Goal: Task Accomplishment & Management: Use online tool/utility

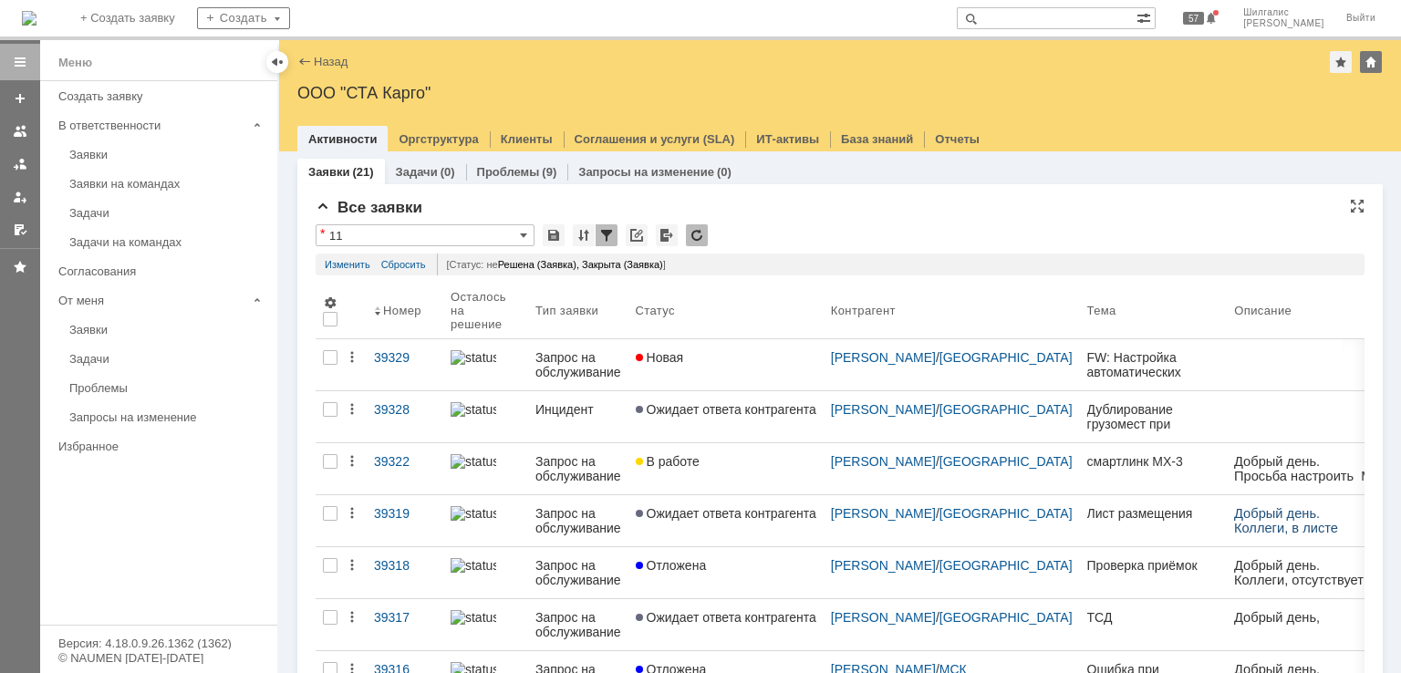
click at [785, 256] on div "[Статус: не Решена (Заявка), Закрыта (Заявка) ]" at bounding box center [896, 265] width 919 height 22
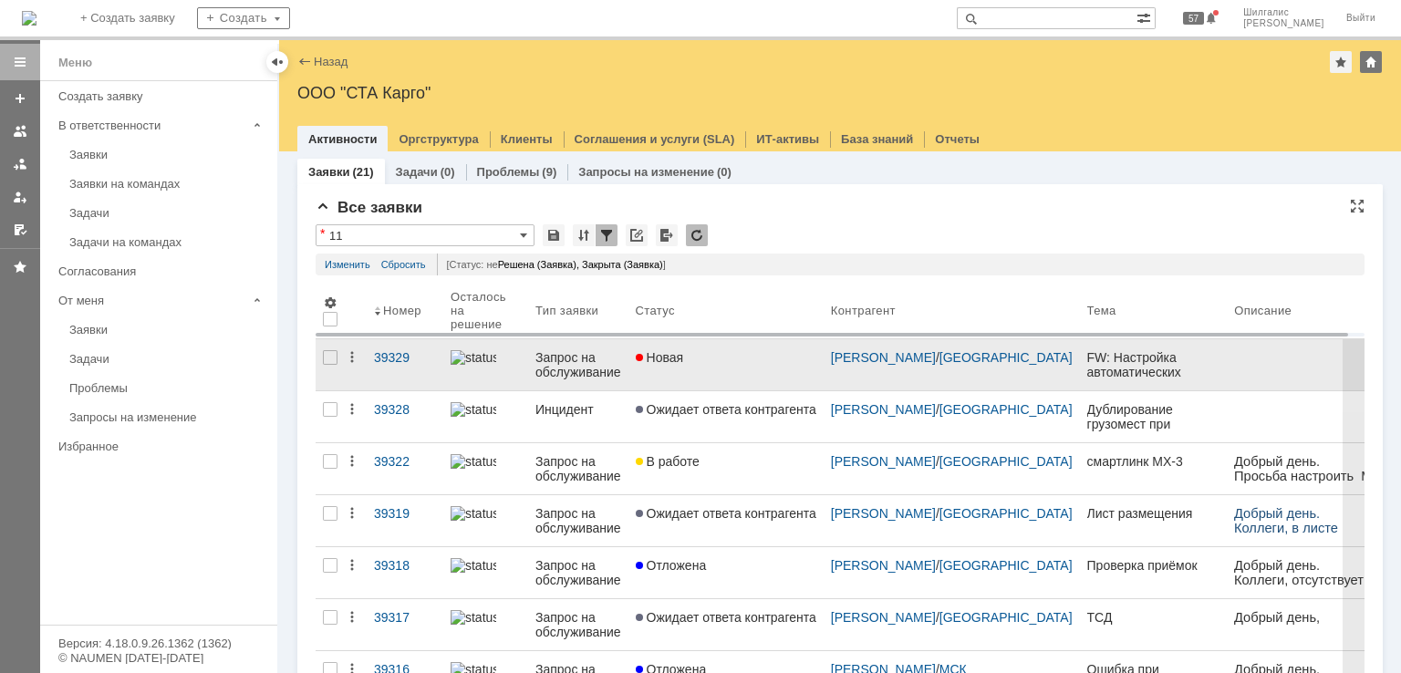
click at [740, 373] on link "Новая" at bounding box center [726, 364] width 195 height 51
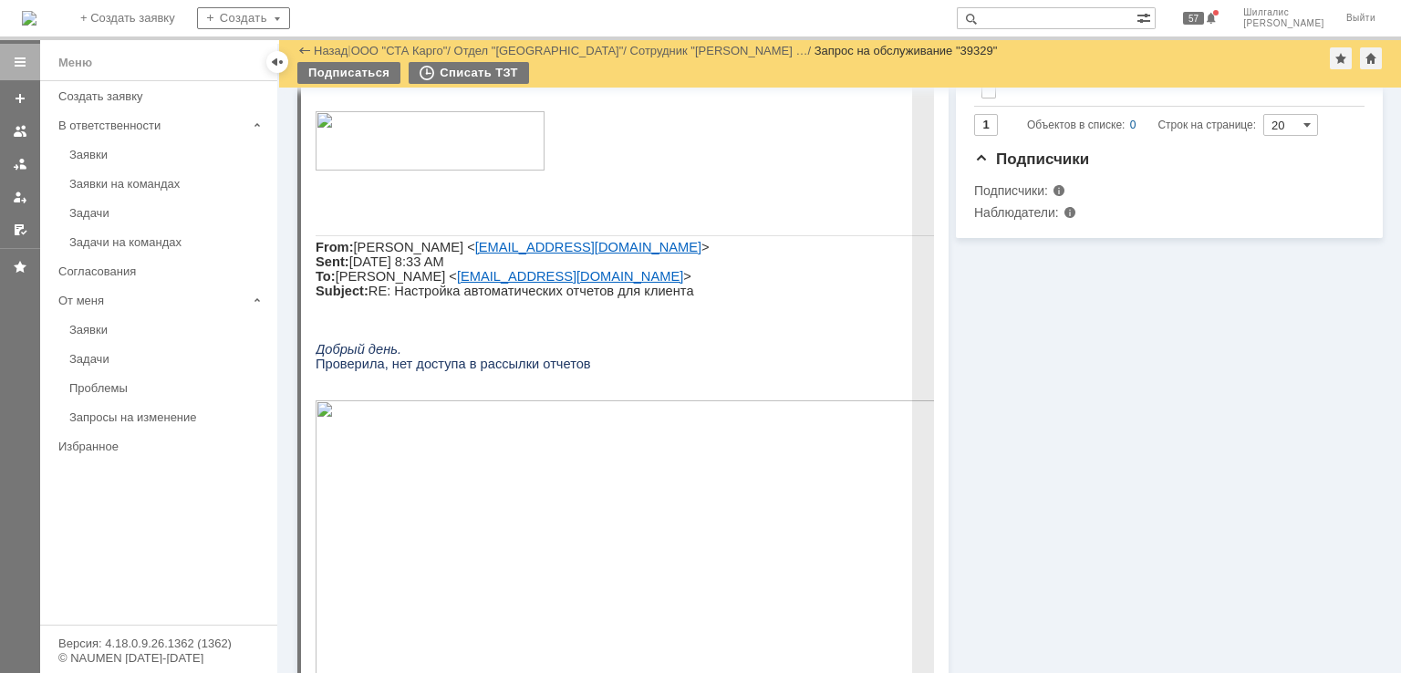
scroll to position [253, 0]
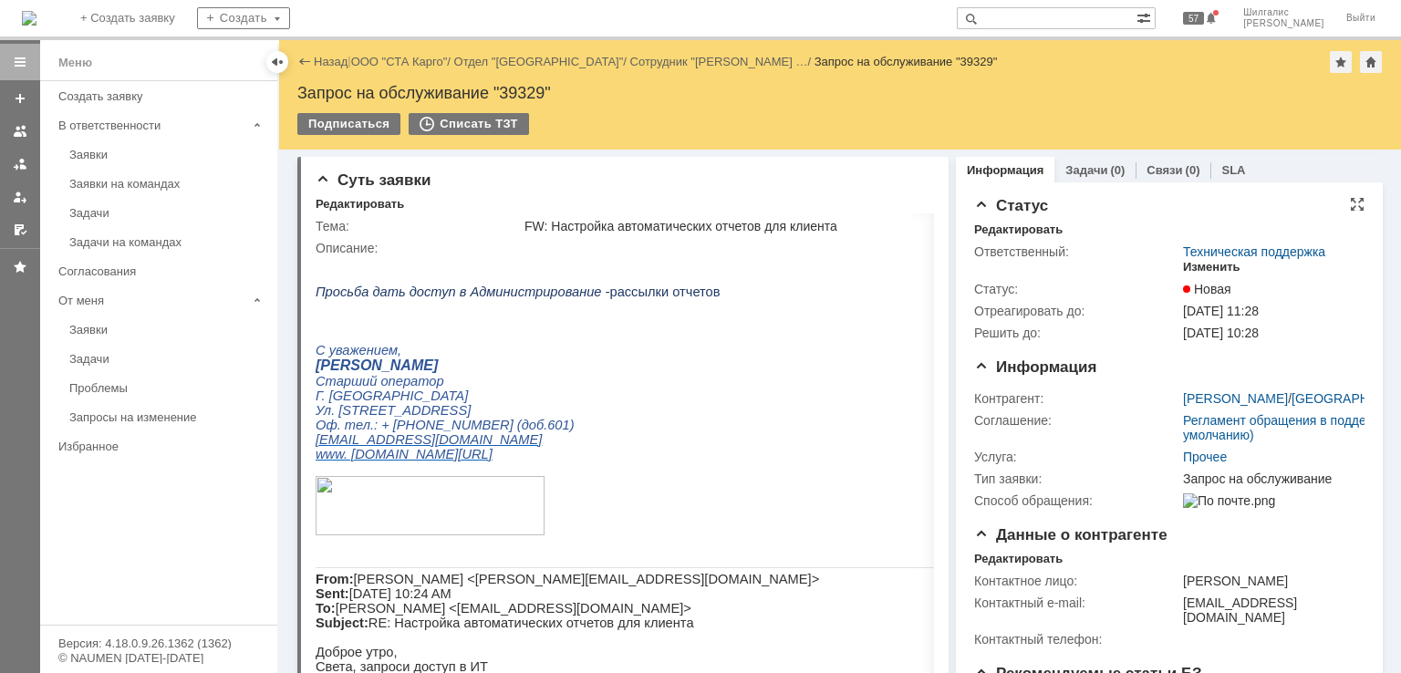
click at [1208, 264] on div "Изменить" at bounding box center [1211, 267] width 57 height 15
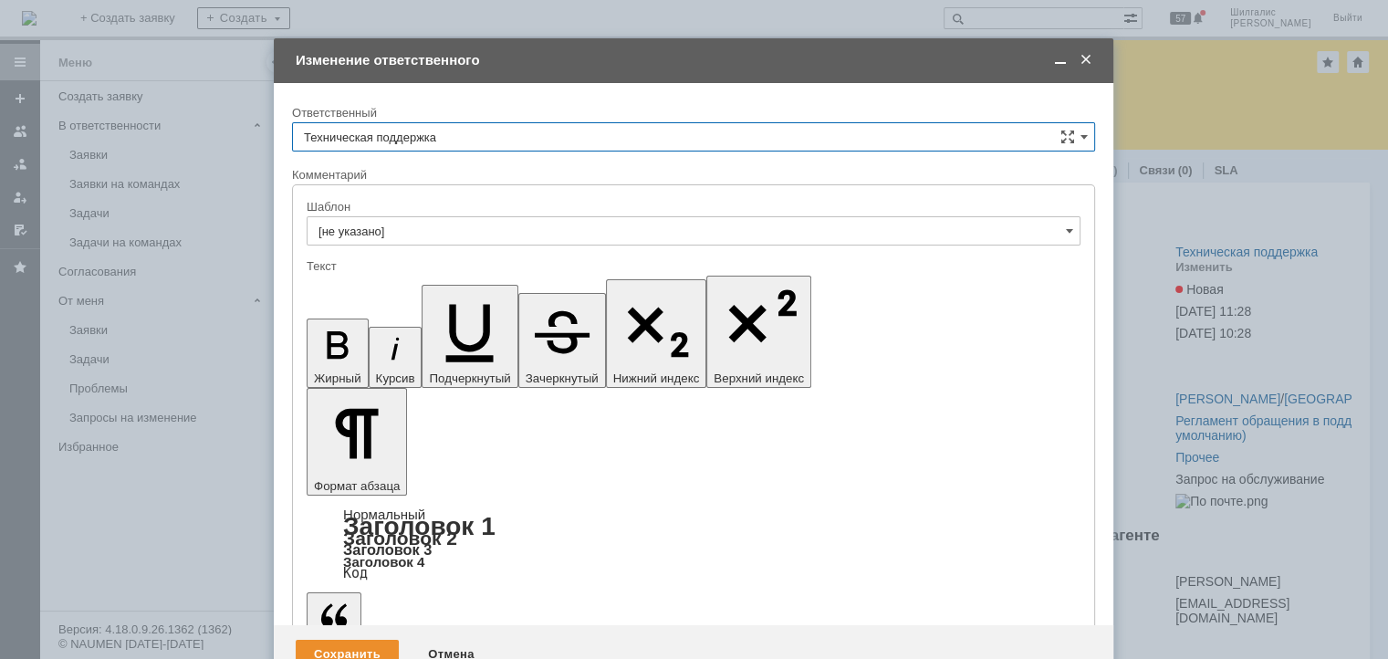
click at [484, 138] on input "Техническая поддержка" at bounding box center [693, 136] width 803 height 29
click at [447, 224] on span "[PERSON_NAME]" at bounding box center [693, 231] width 779 height 15
type input "[PERSON_NAME]"
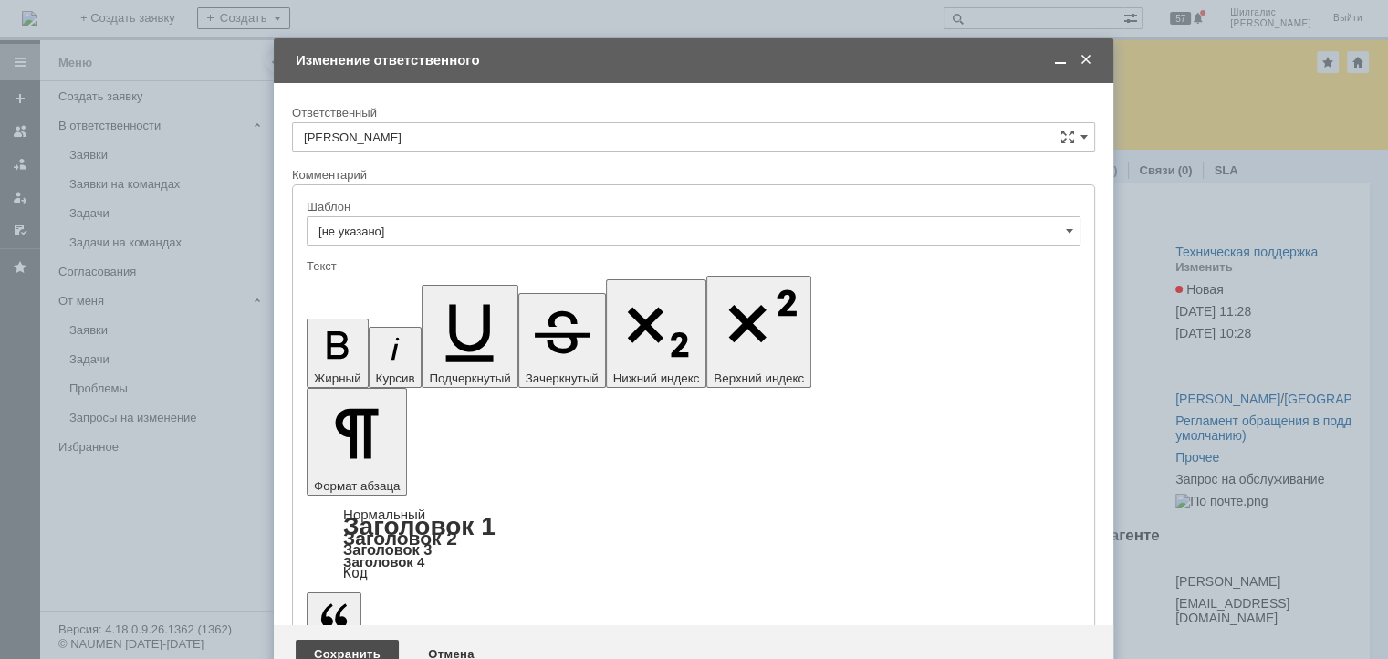
click at [329, 640] on div "Сохранить" at bounding box center [347, 654] width 103 height 29
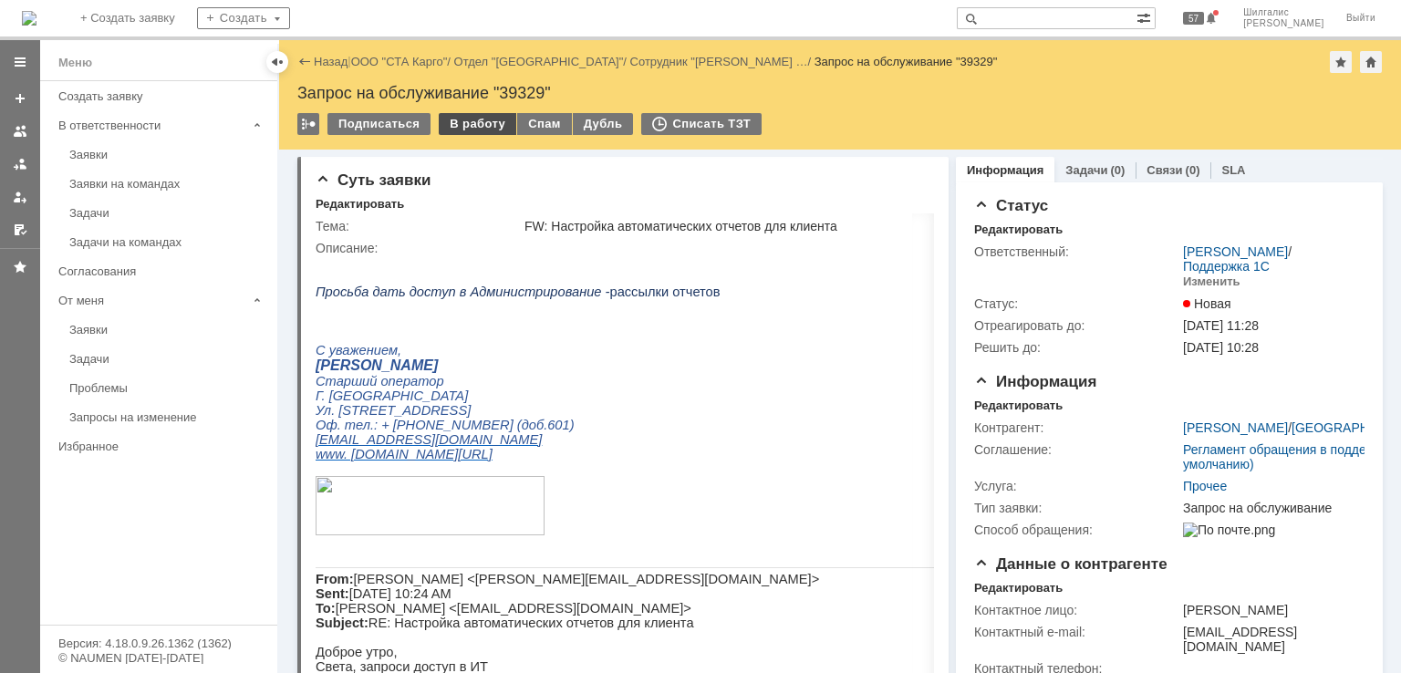
click at [465, 123] on div "В работу" at bounding box center [478, 124] width 78 height 22
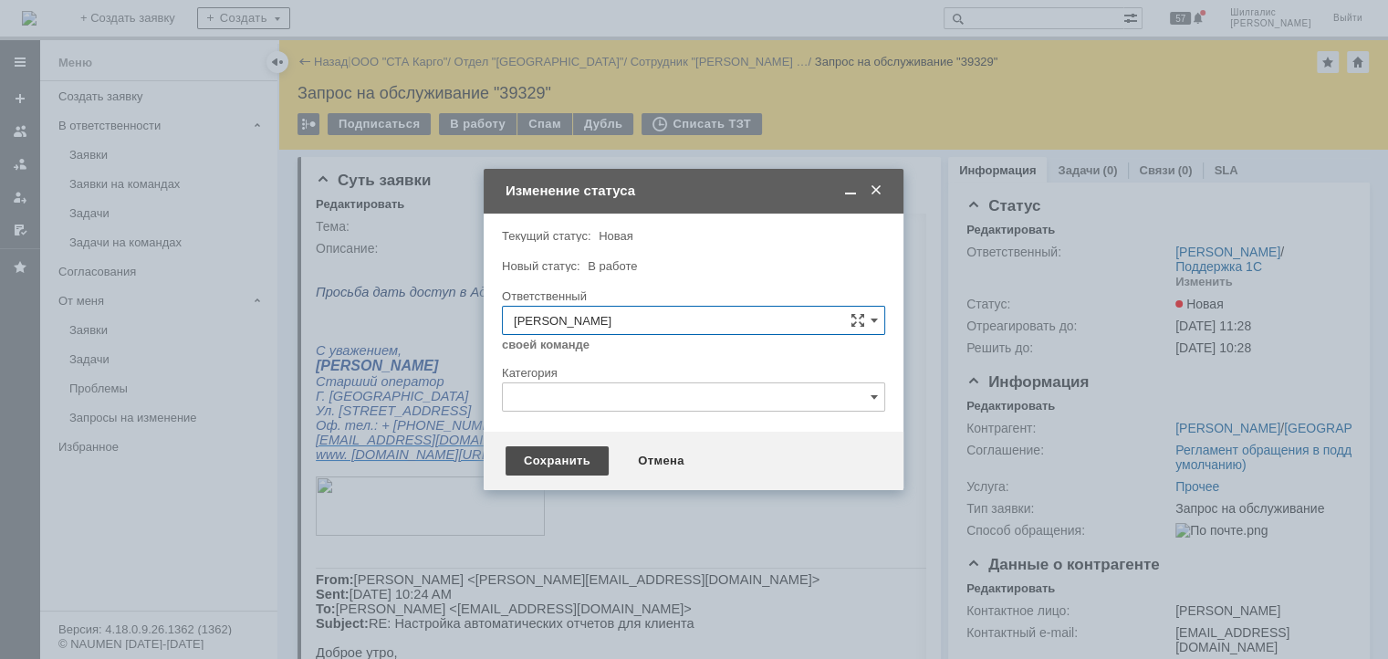
click at [537, 453] on div "Сохранить" at bounding box center [556, 460] width 103 height 29
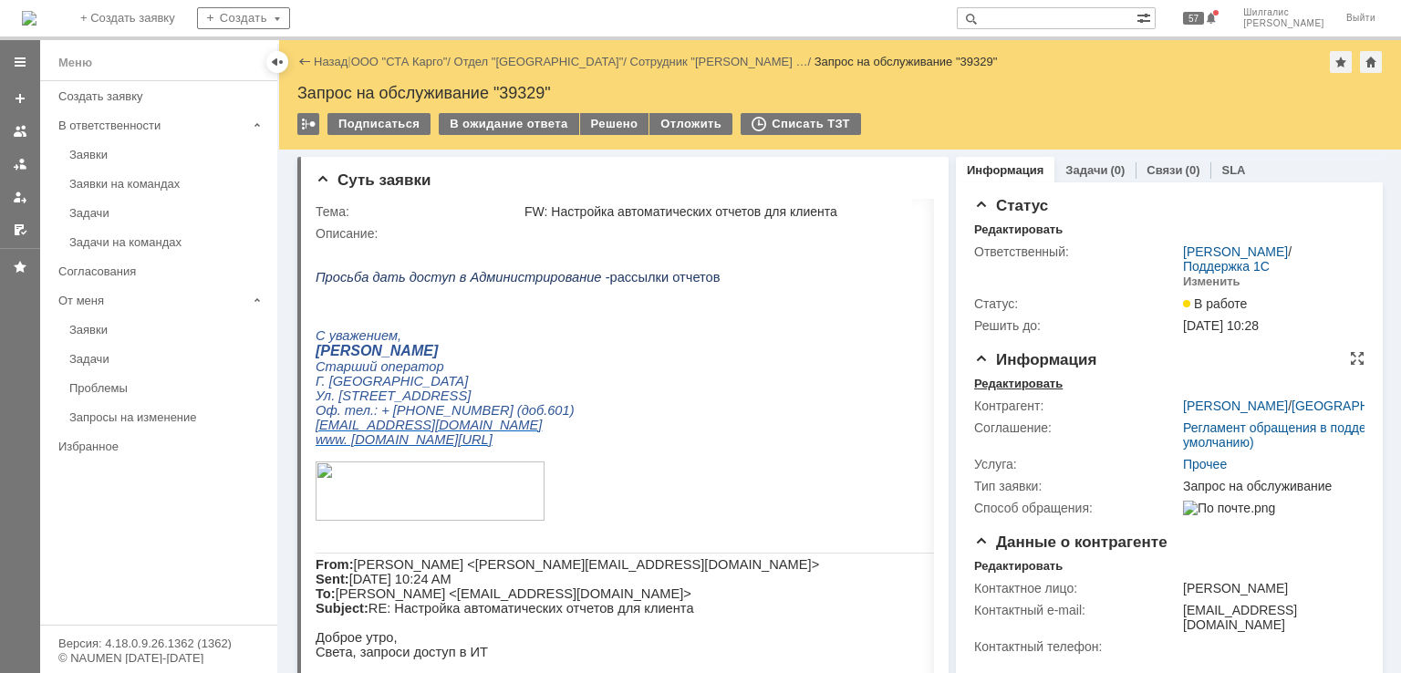
click at [1029, 383] on div "Редактировать" at bounding box center [1018, 384] width 88 height 15
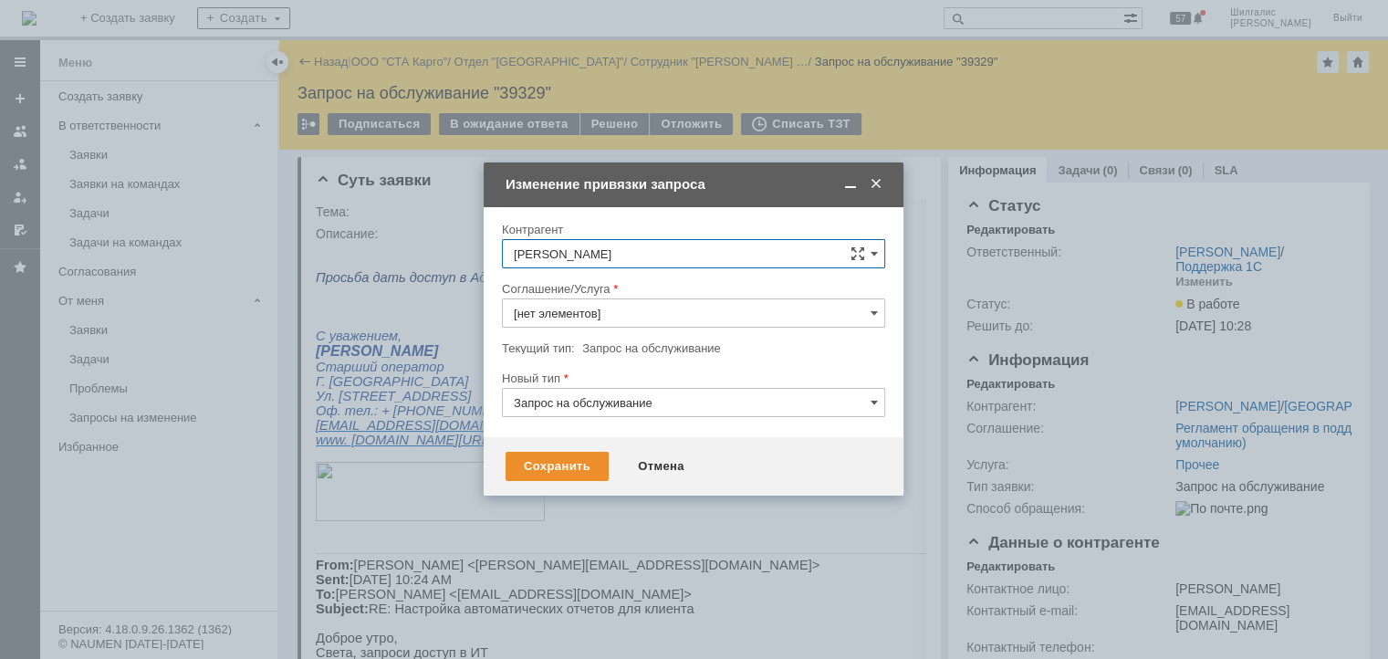
type input "Прочее"
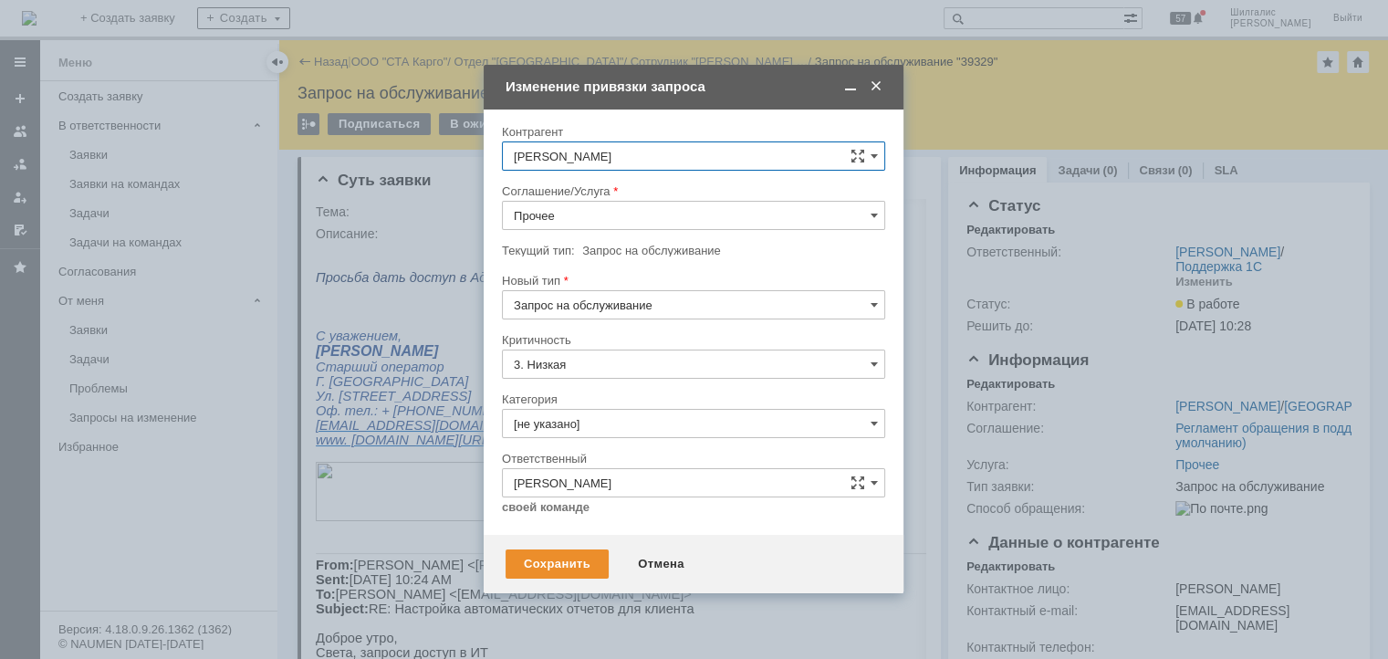
click at [577, 213] on input "Прочее" at bounding box center [693, 215] width 383 height 29
click at [588, 381] on span "WMS Прочее" at bounding box center [693, 381] width 359 height 15
type input "WMS Прочее"
click at [556, 424] on input "[не указано]" at bounding box center [693, 423] width 383 height 29
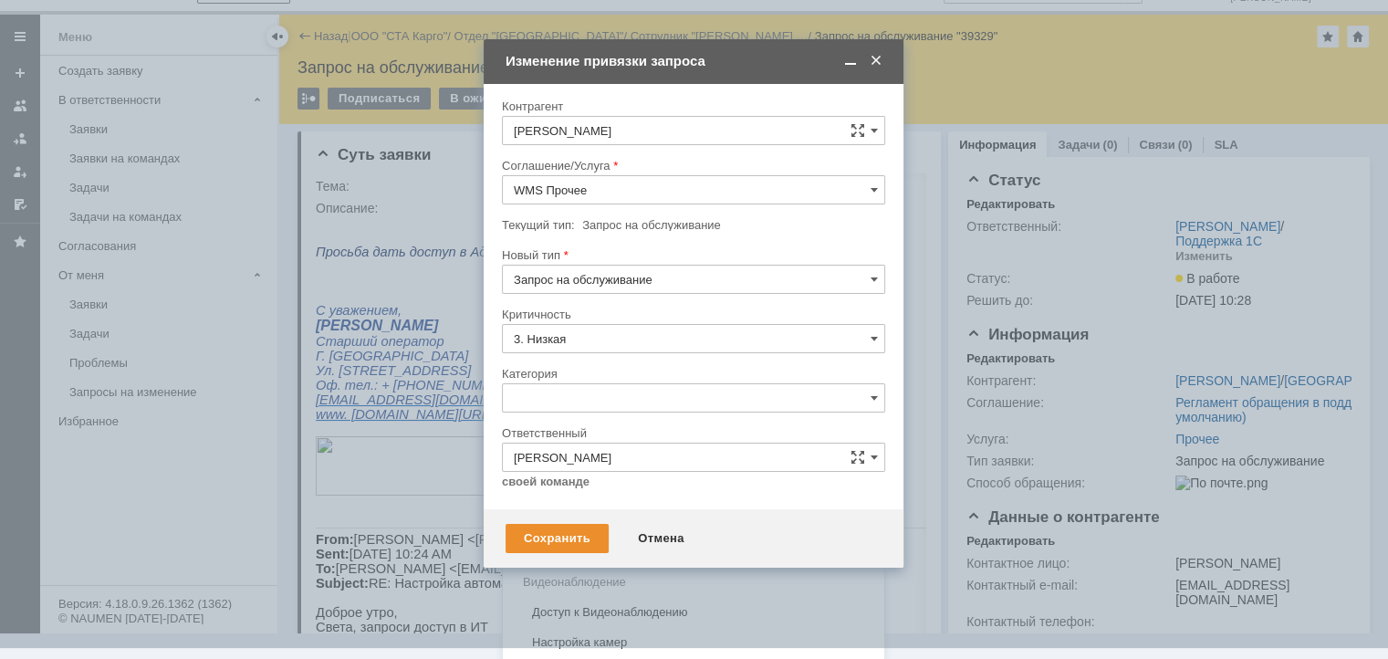
click at [580, 494] on span "Изменение" at bounding box center [693, 491] width 359 height 15
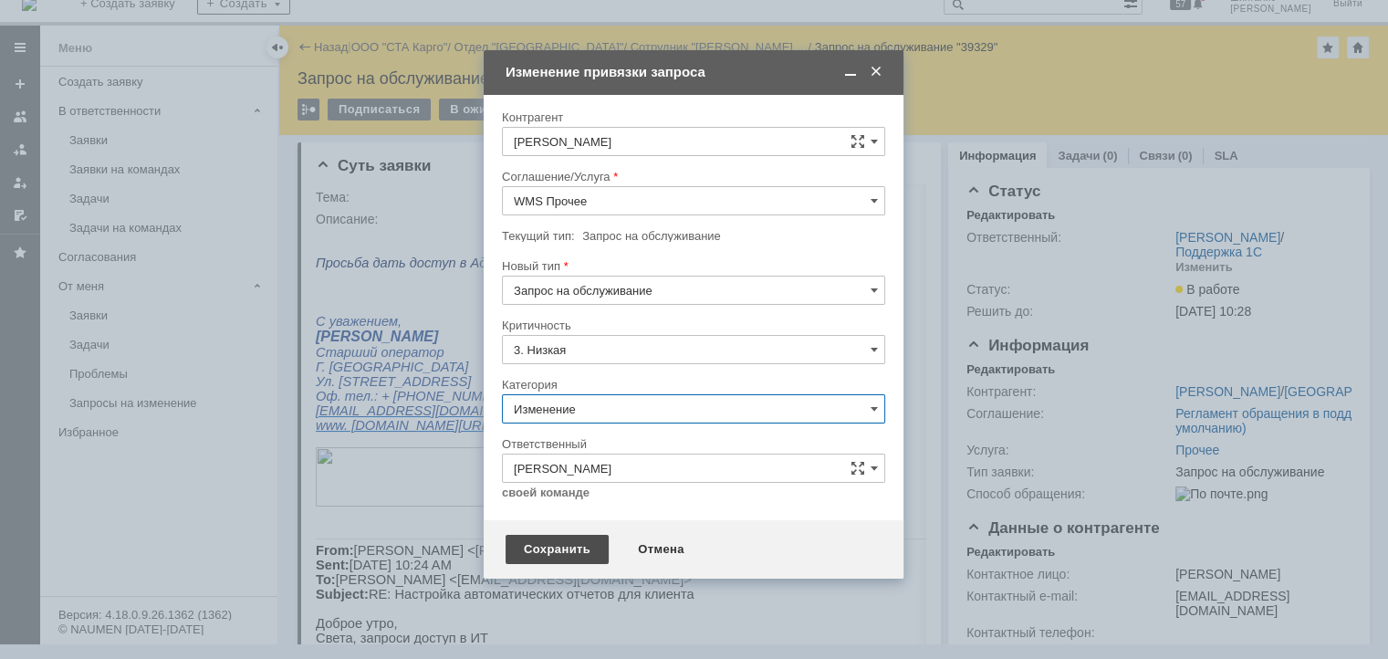
click at [556, 540] on div "Сохранить" at bounding box center [556, 549] width 103 height 29
type input "Изменение"
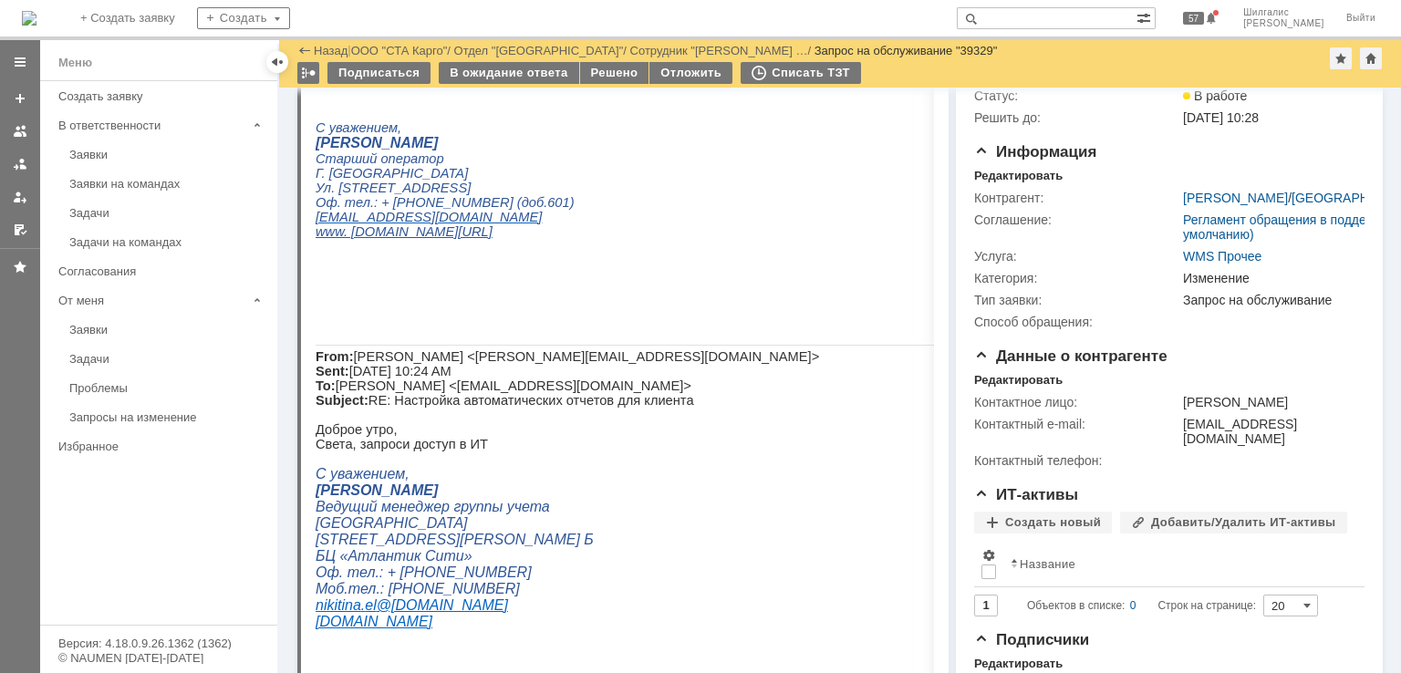
scroll to position [0, 0]
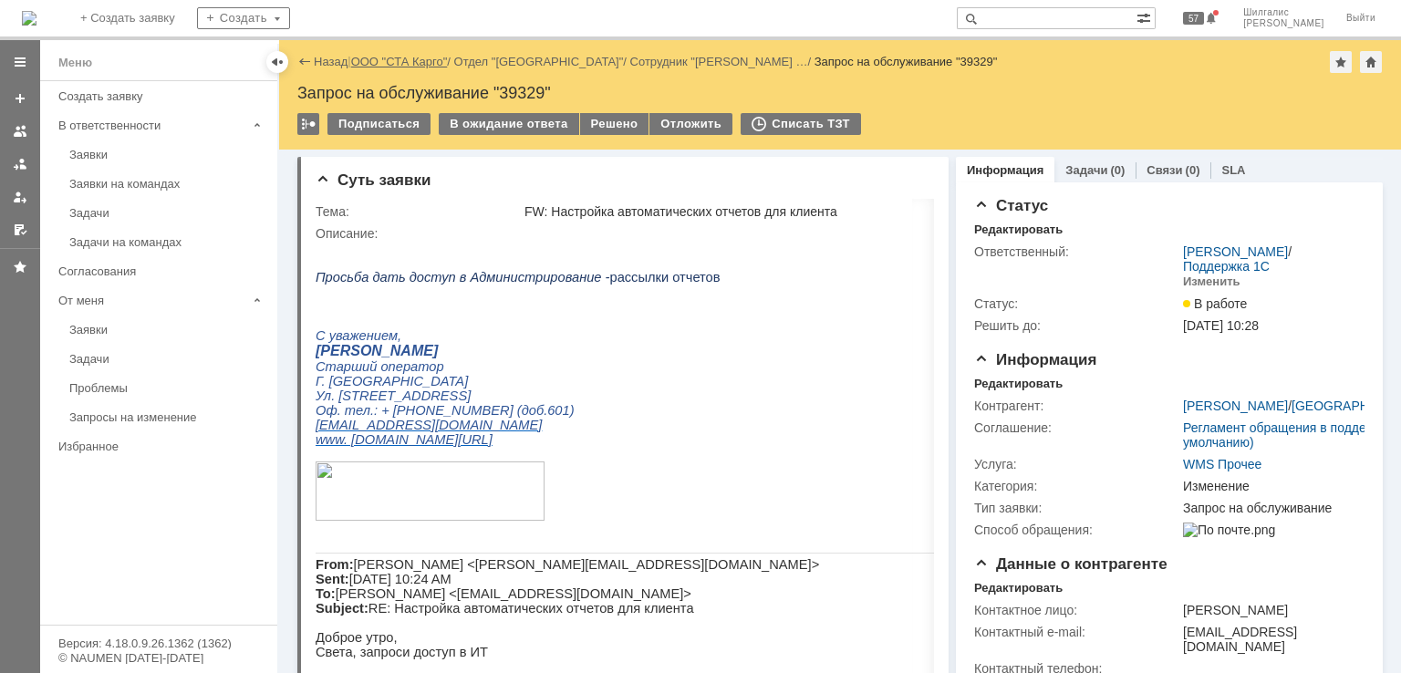
click at [390, 64] on link "ООО "СТА Карго"" at bounding box center [399, 62] width 97 height 14
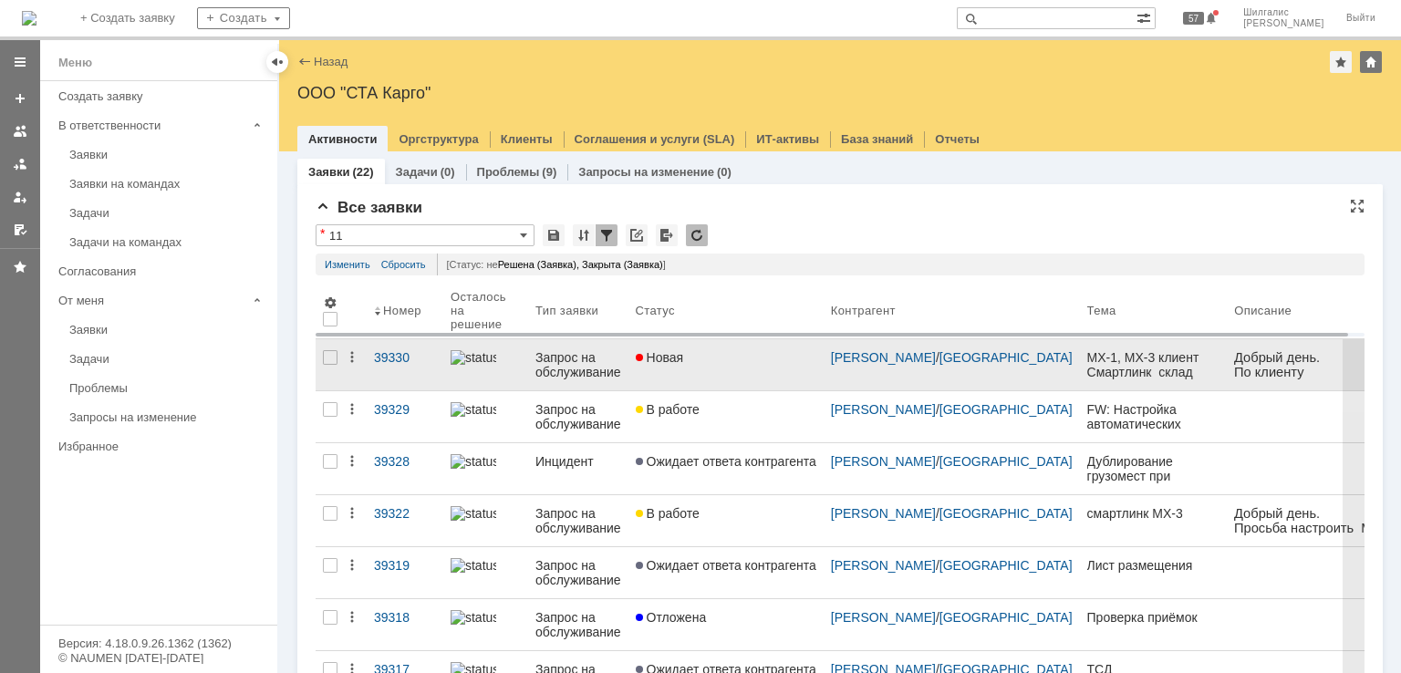
click at [681, 369] on link "Новая" at bounding box center [726, 364] width 195 height 51
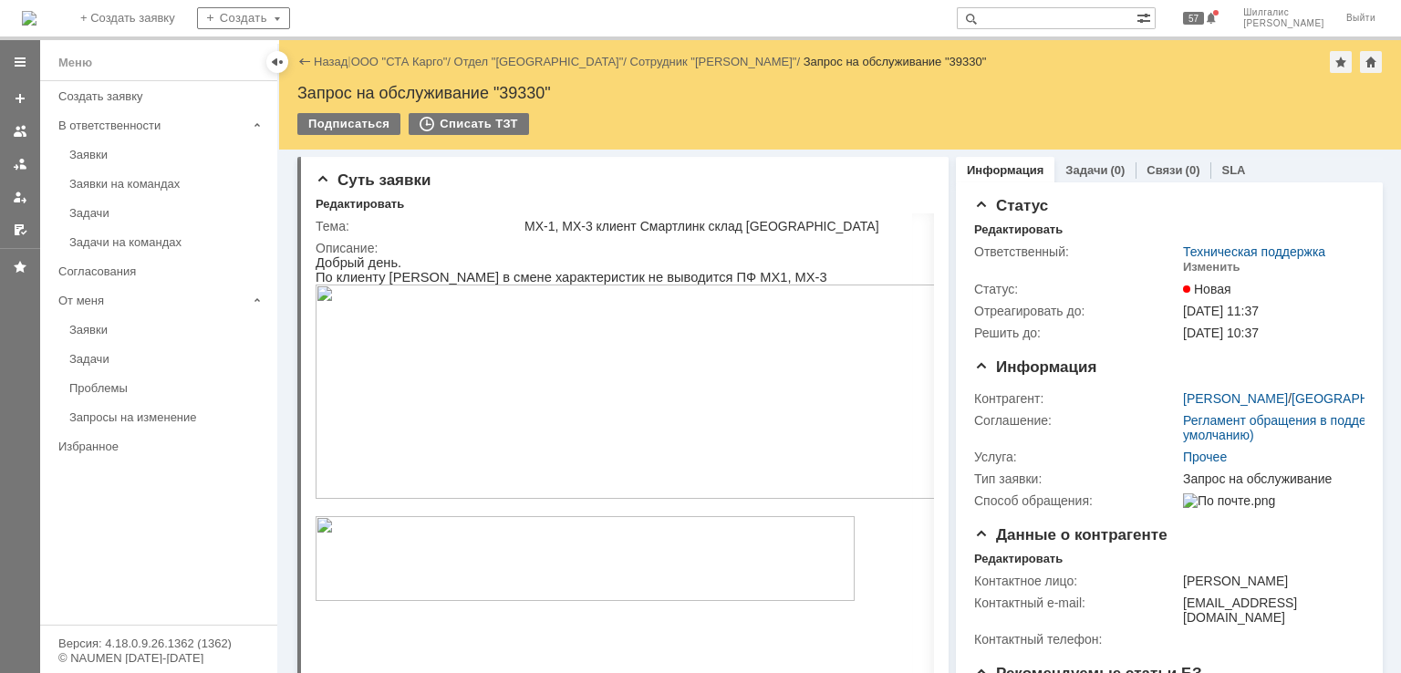
click at [531, 91] on div "Запрос на обслуживание "39330"" at bounding box center [840, 93] width 1086 height 18
copy div "39330"
click at [1189, 266] on div "Изменить" at bounding box center [1211, 267] width 57 height 15
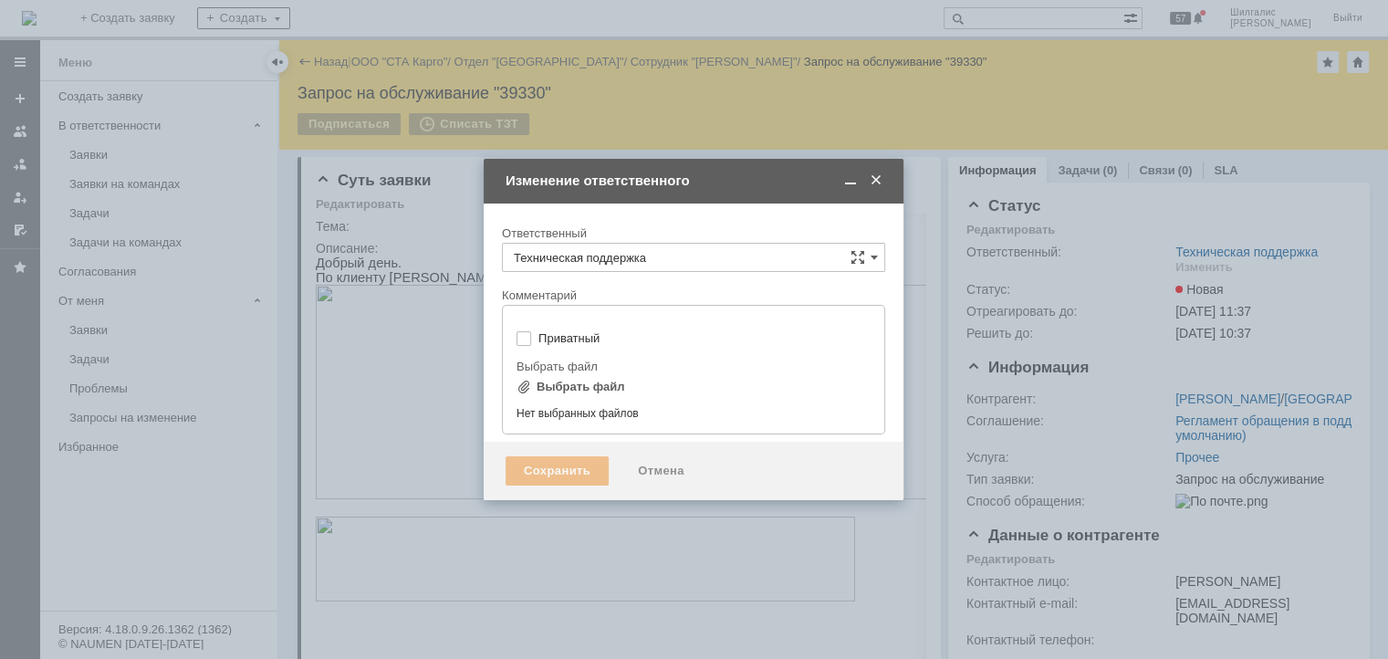
type input "[не указано]"
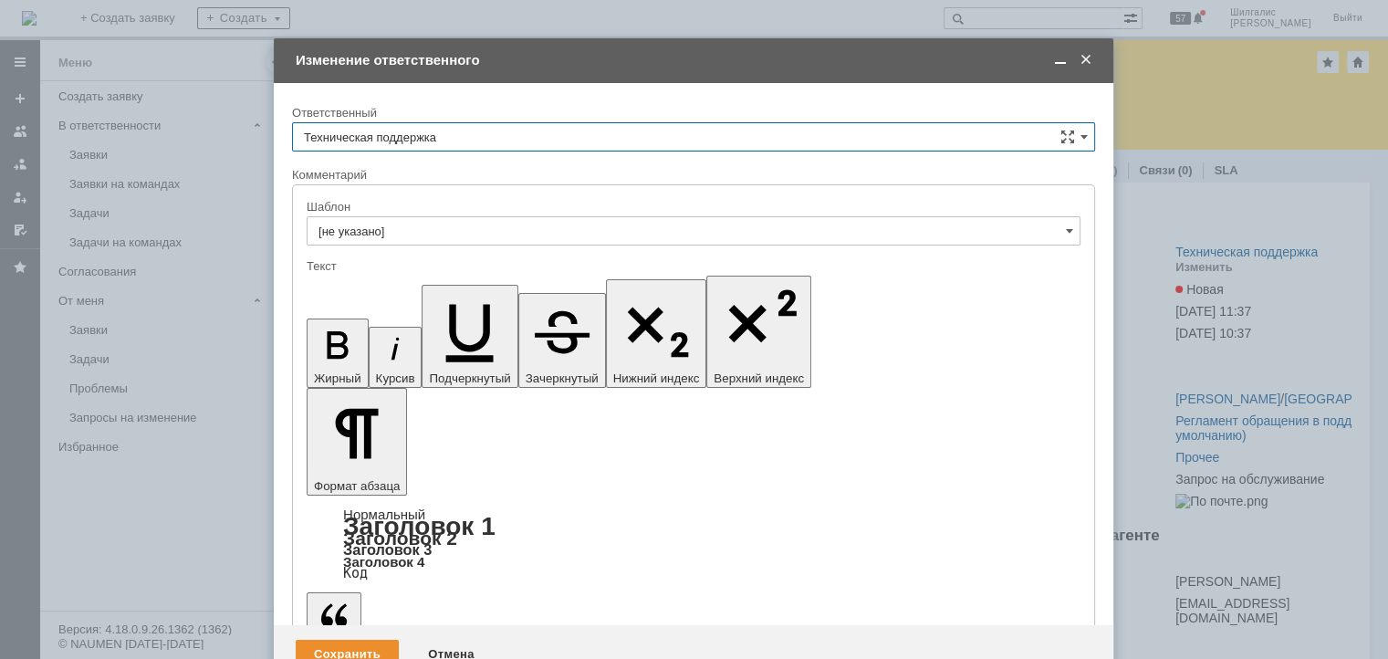
click at [471, 137] on input "Техническая поддержка" at bounding box center [693, 136] width 803 height 29
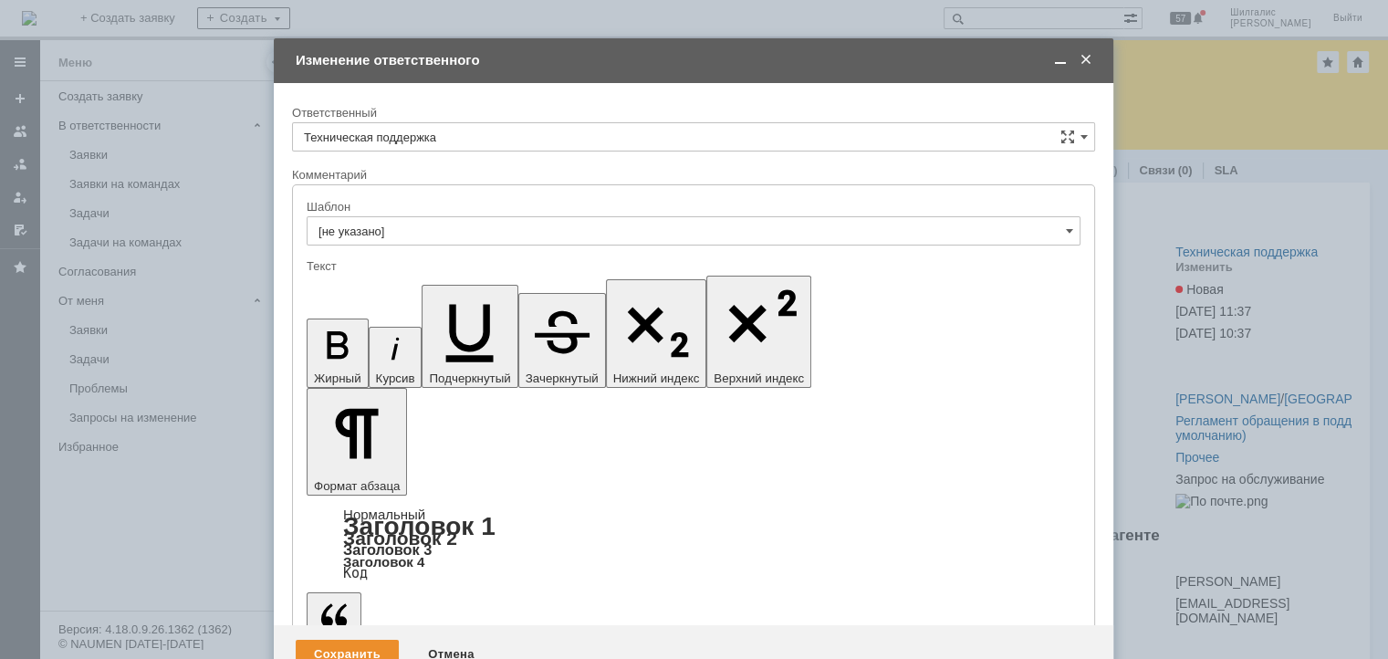
click at [422, 216] on div "[PERSON_NAME]" at bounding box center [693, 230] width 801 height 29
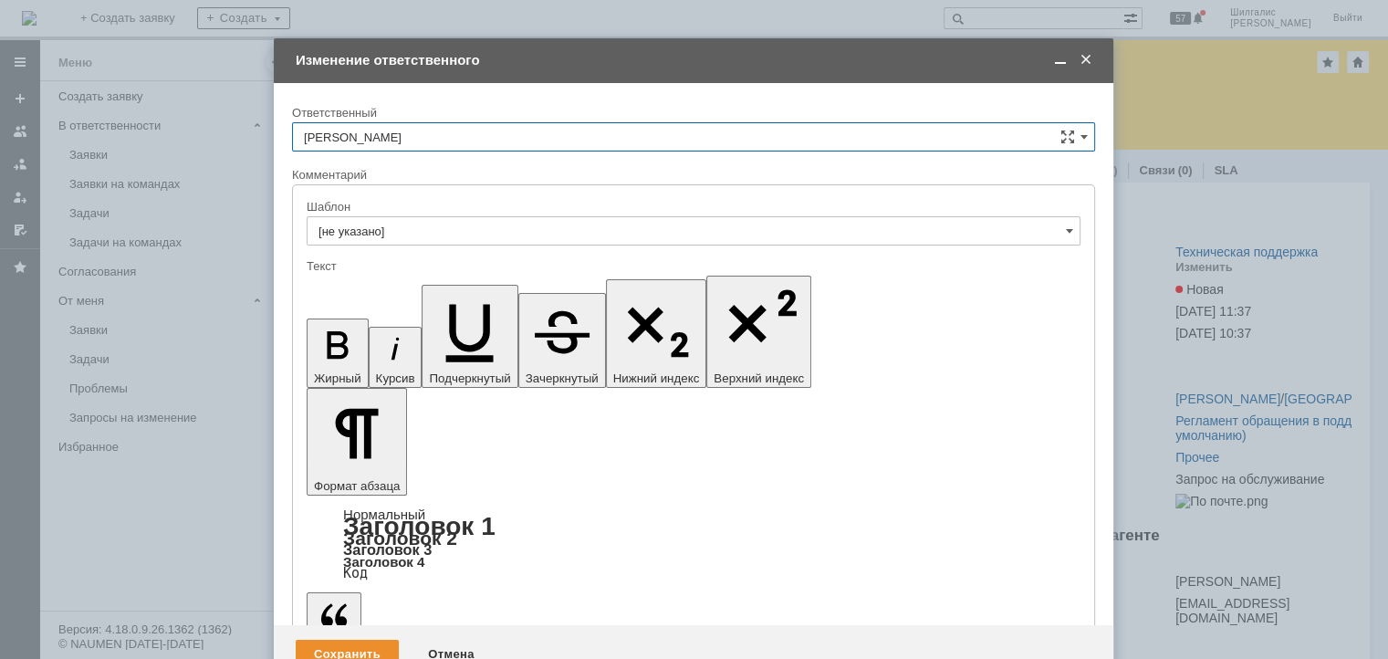
type input "[PERSON_NAME]"
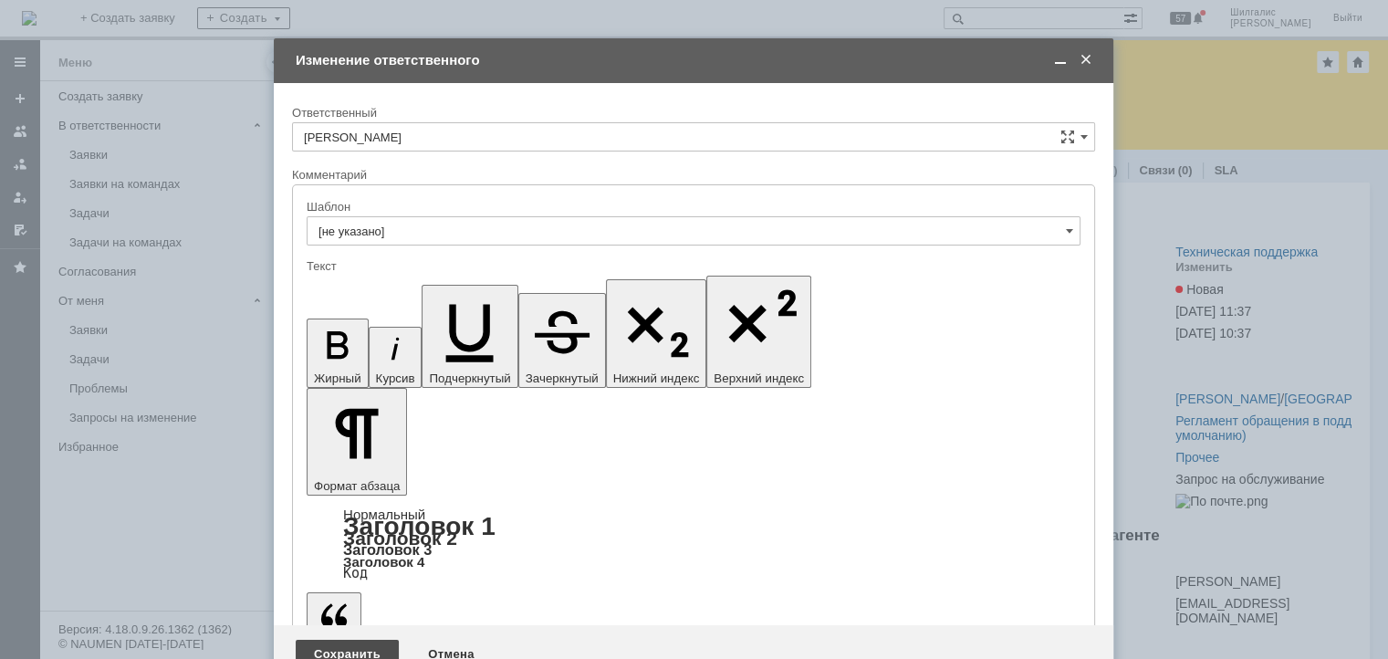
click at [338, 640] on div "Сохранить" at bounding box center [347, 654] width 103 height 29
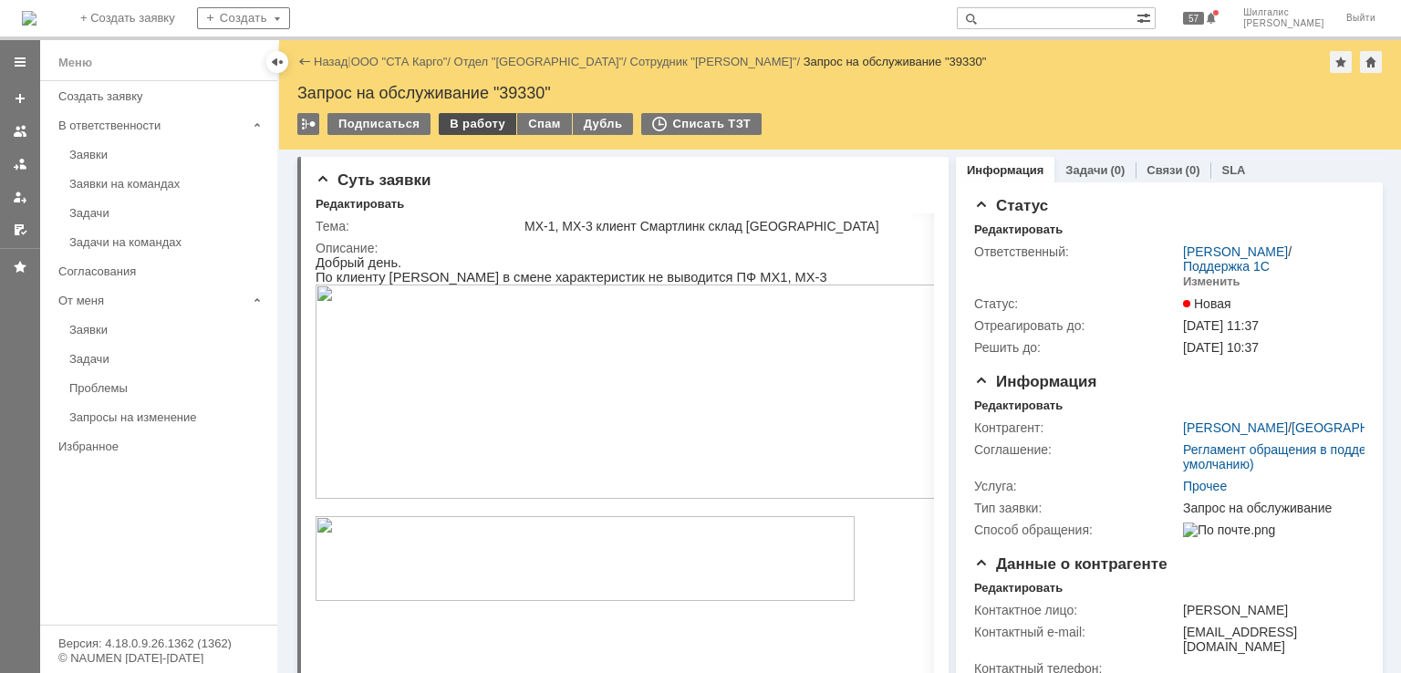
click at [480, 132] on div "В работу" at bounding box center [478, 124] width 78 height 22
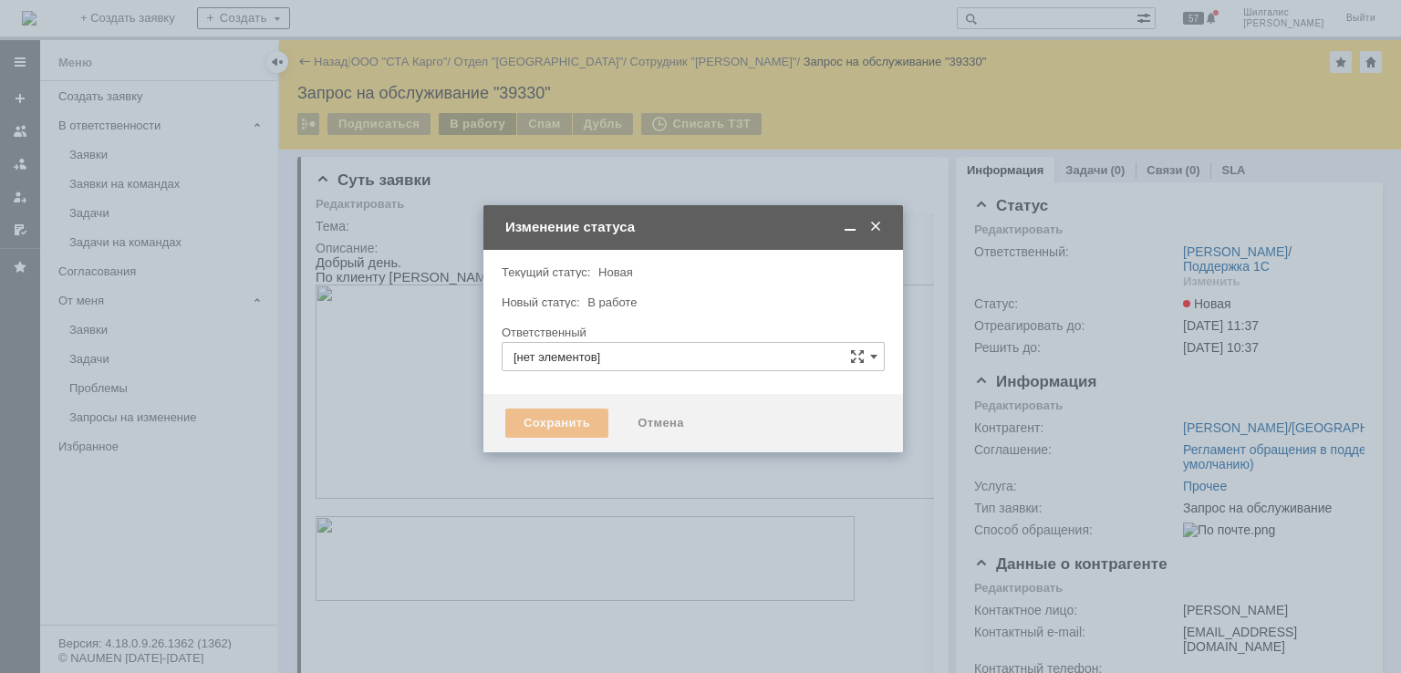
type input "[PERSON_NAME]"
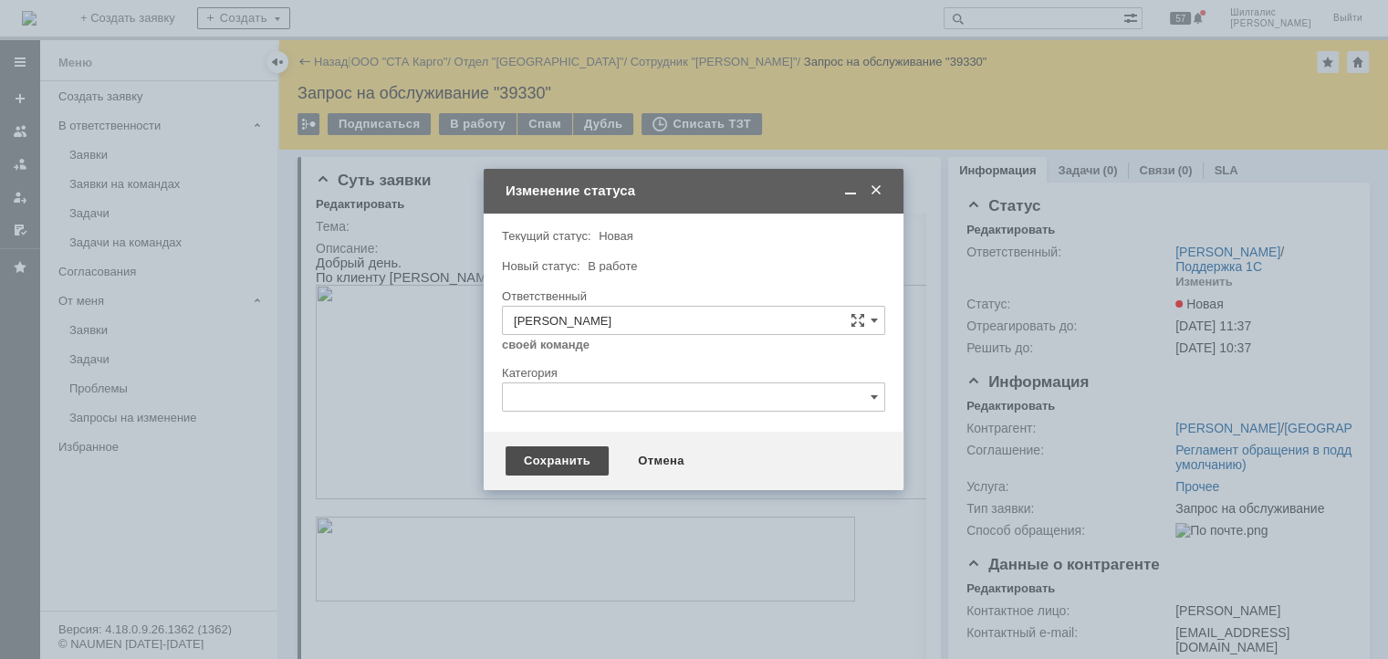
click at [541, 453] on div "Сохранить" at bounding box center [556, 460] width 103 height 29
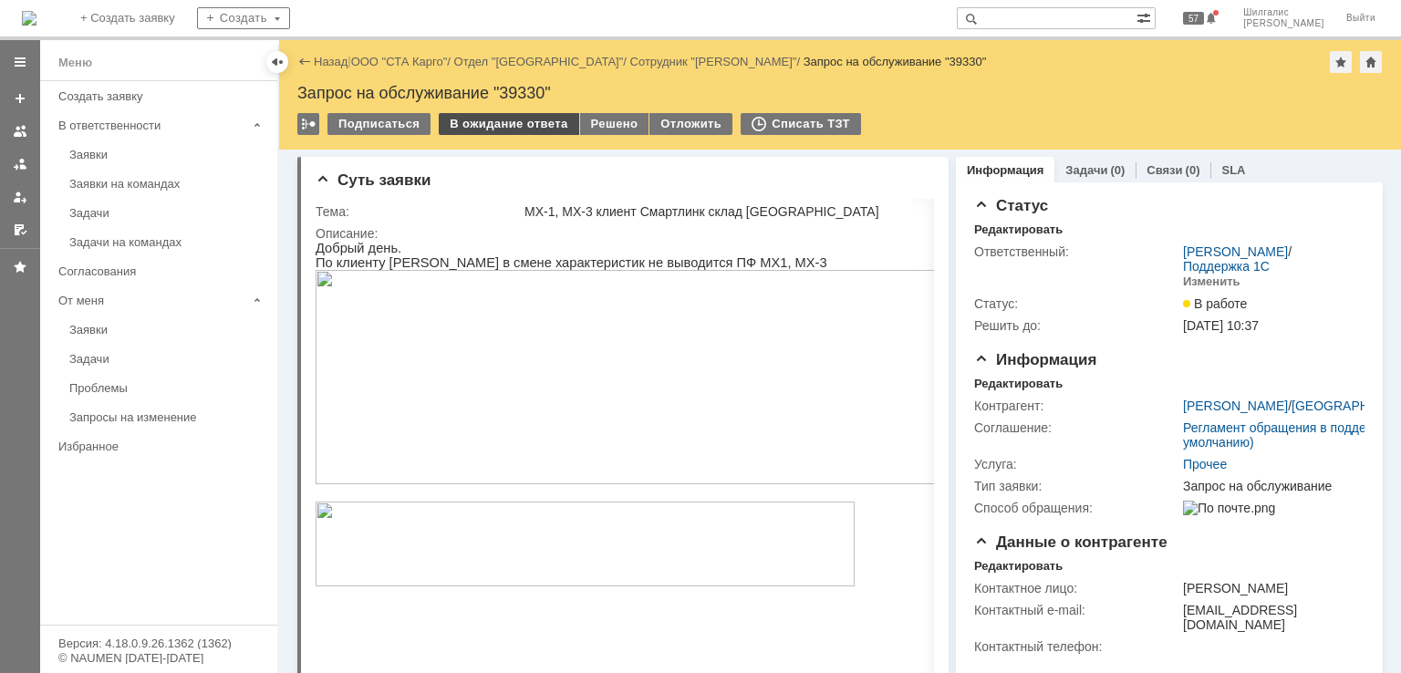
click at [530, 118] on div "В ожидание ответа" at bounding box center [509, 124] width 140 height 22
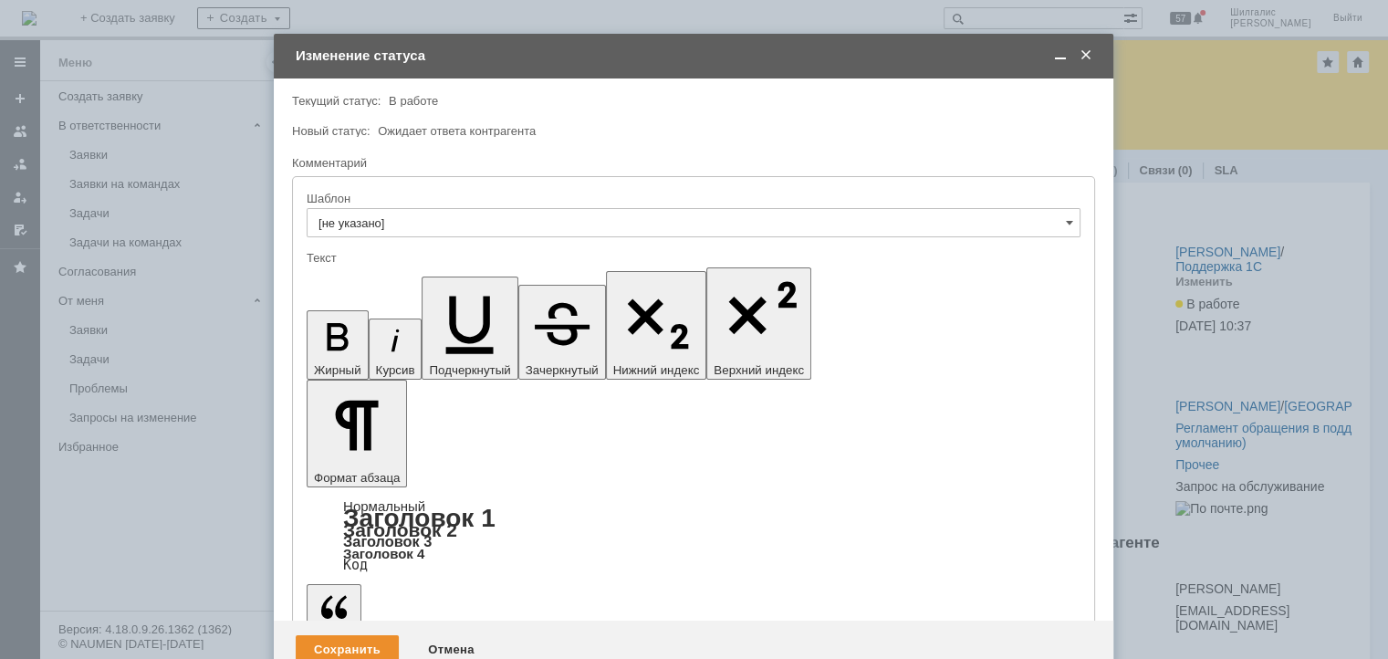
click at [342, 620] on div "Сохранить Отмена" at bounding box center [693, 649] width 839 height 58
click at [336, 635] on div "Сохранить" at bounding box center [347, 649] width 103 height 29
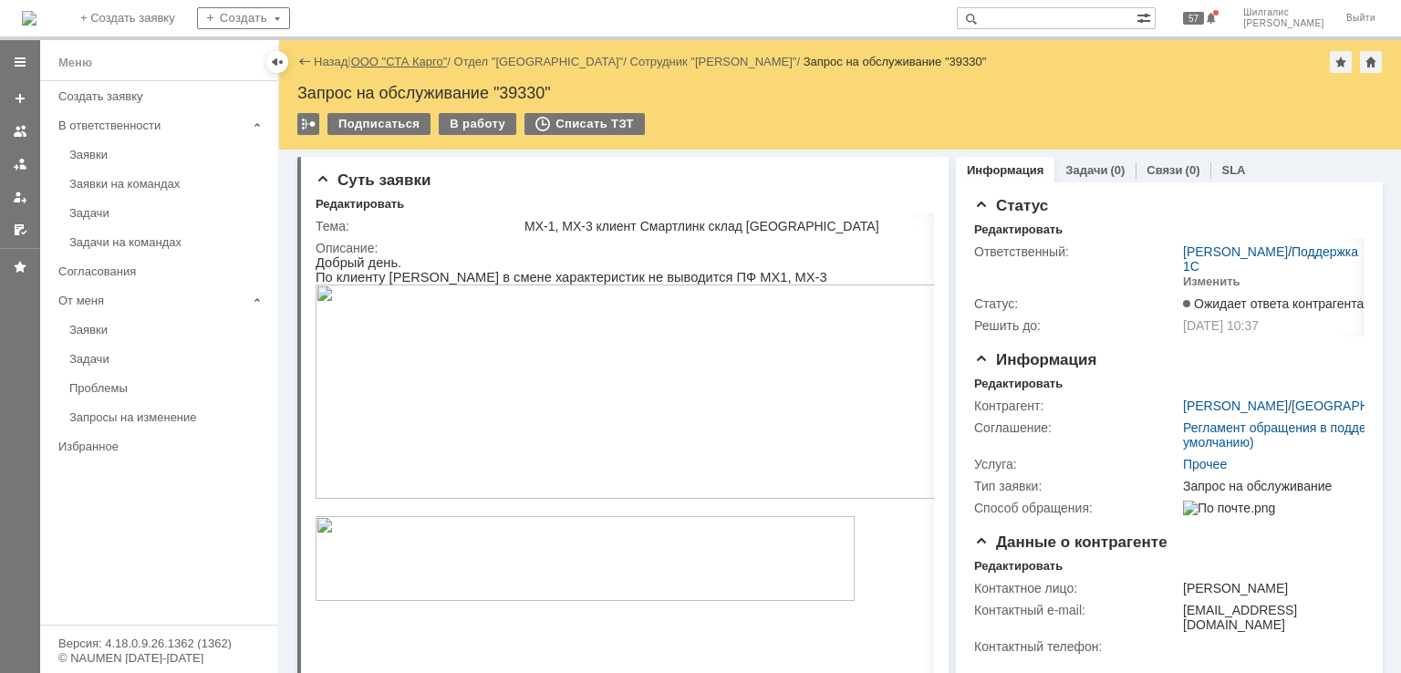
click at [419, 63] on link "ООО "СТА Карго"" at bounding box center [399, 62] width 97 height 14
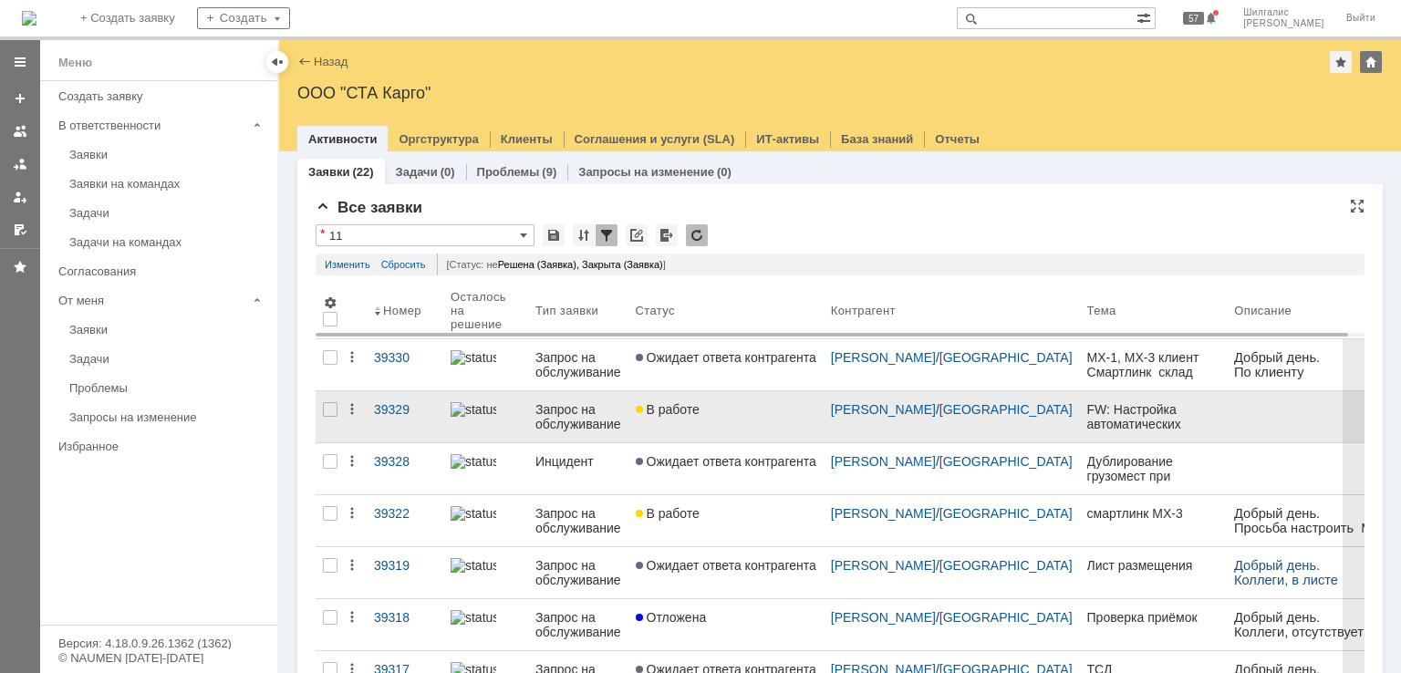
click at [713, 398] on link "В работе" at bounding box center [726, 416] width 195 height 51
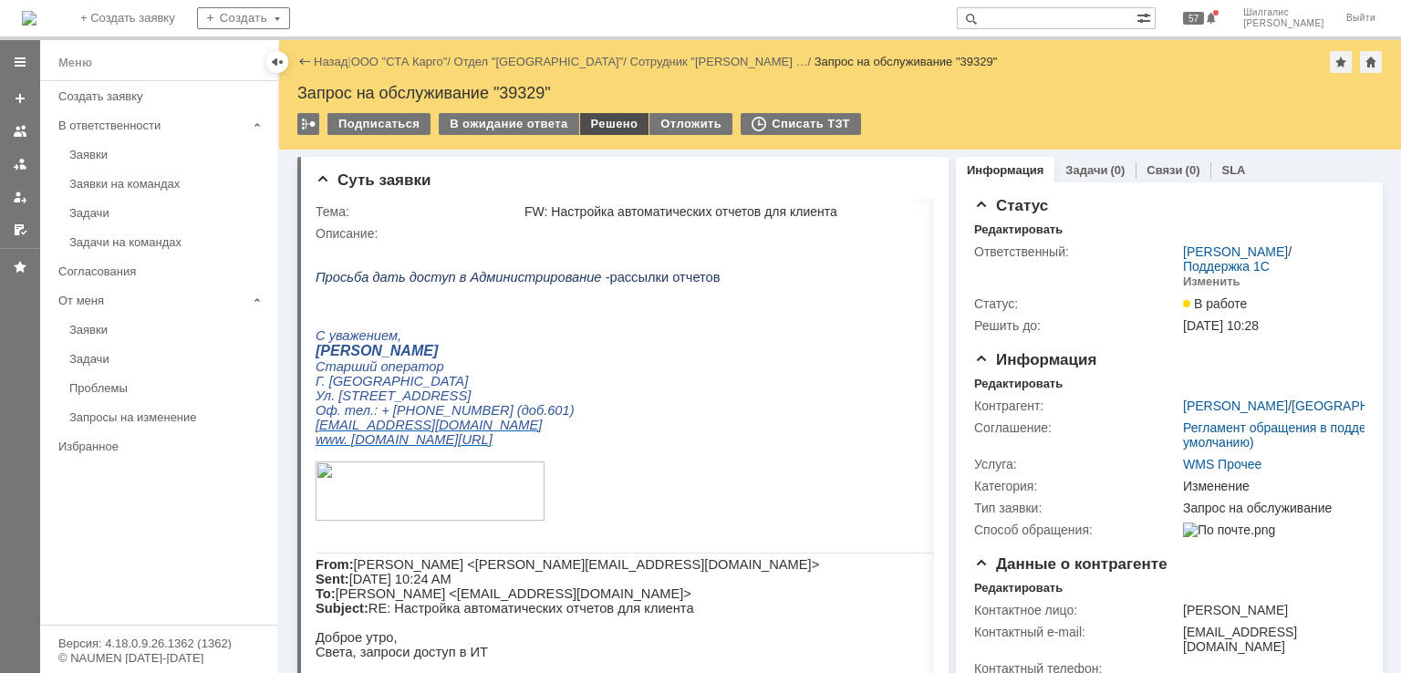
click at [611, 123] on div "Решено" at bounding box center [614, 124] width 69 height 22
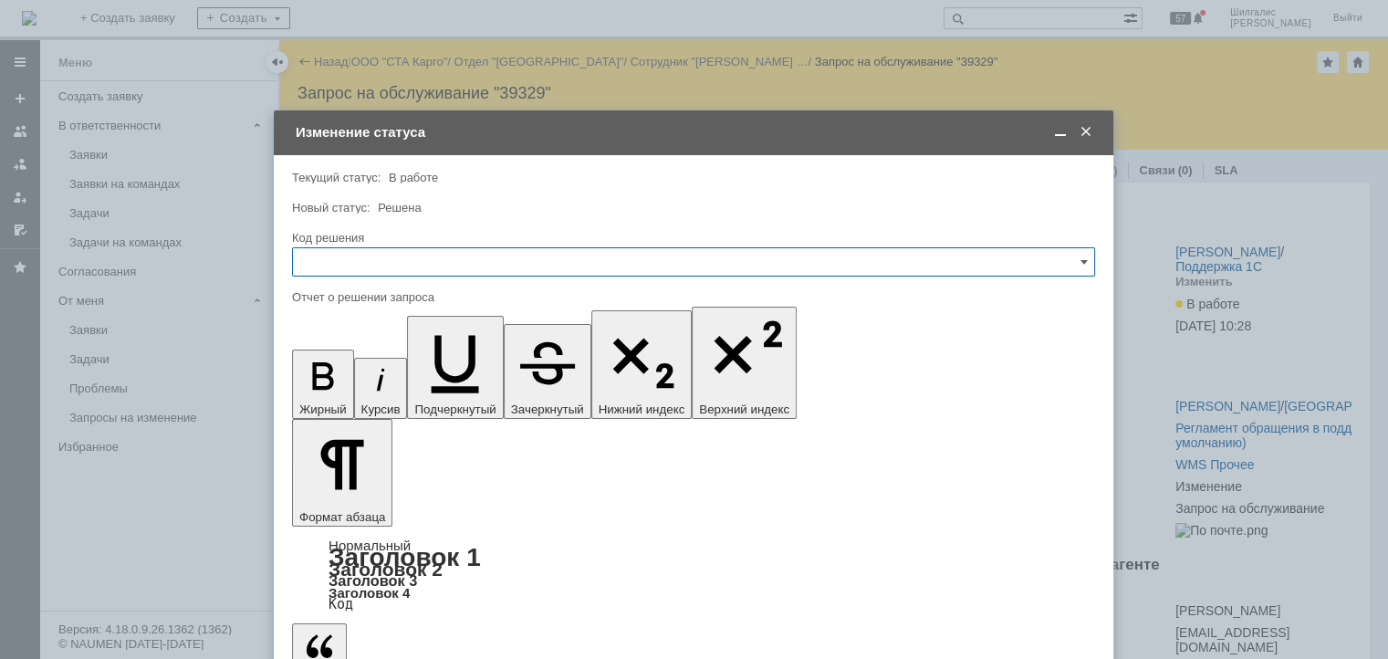
click at [420, 256] on input "text" at bounding box center [693, 261] width 803 height 29
click at [349, 494] on div "Решено" at bounding box center [693, 506] width 801 height 29
type input "Решено"
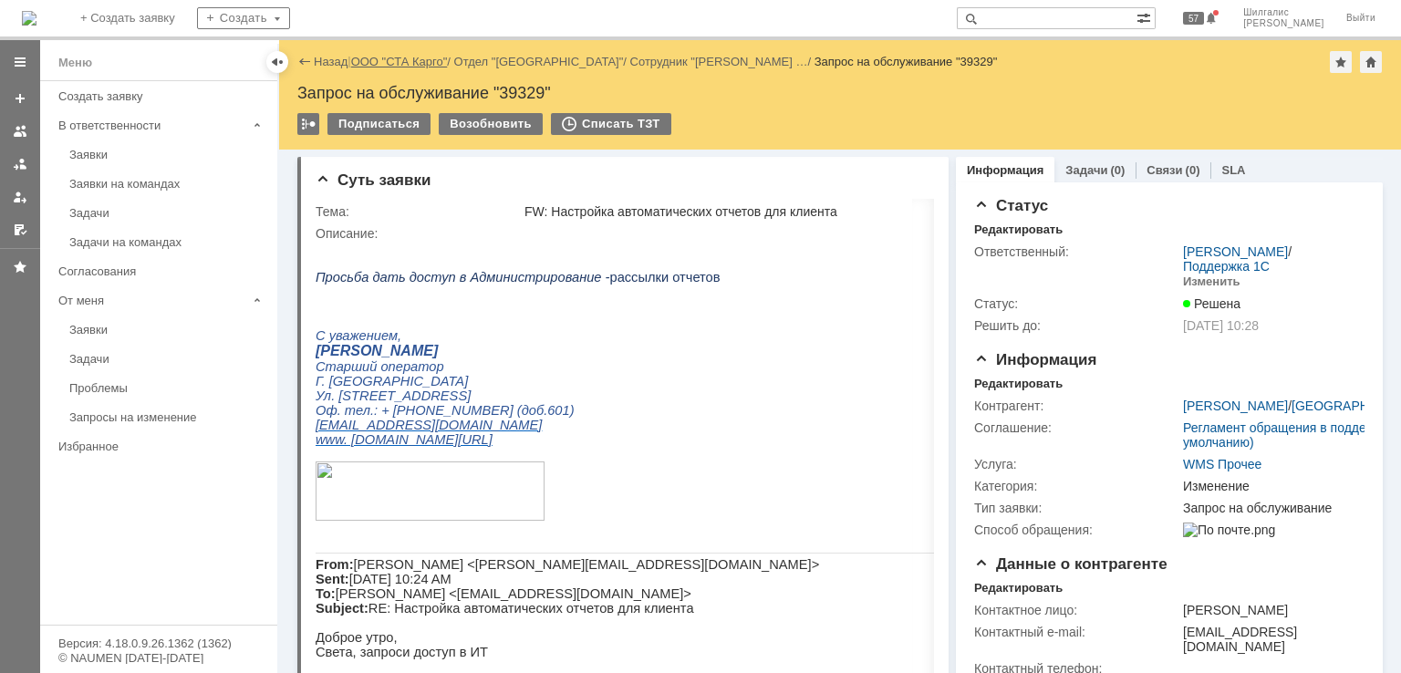
click at [414, 58] on link "ООО "СТА Карго"" at bounding box center [399, 62] width 97 height 14
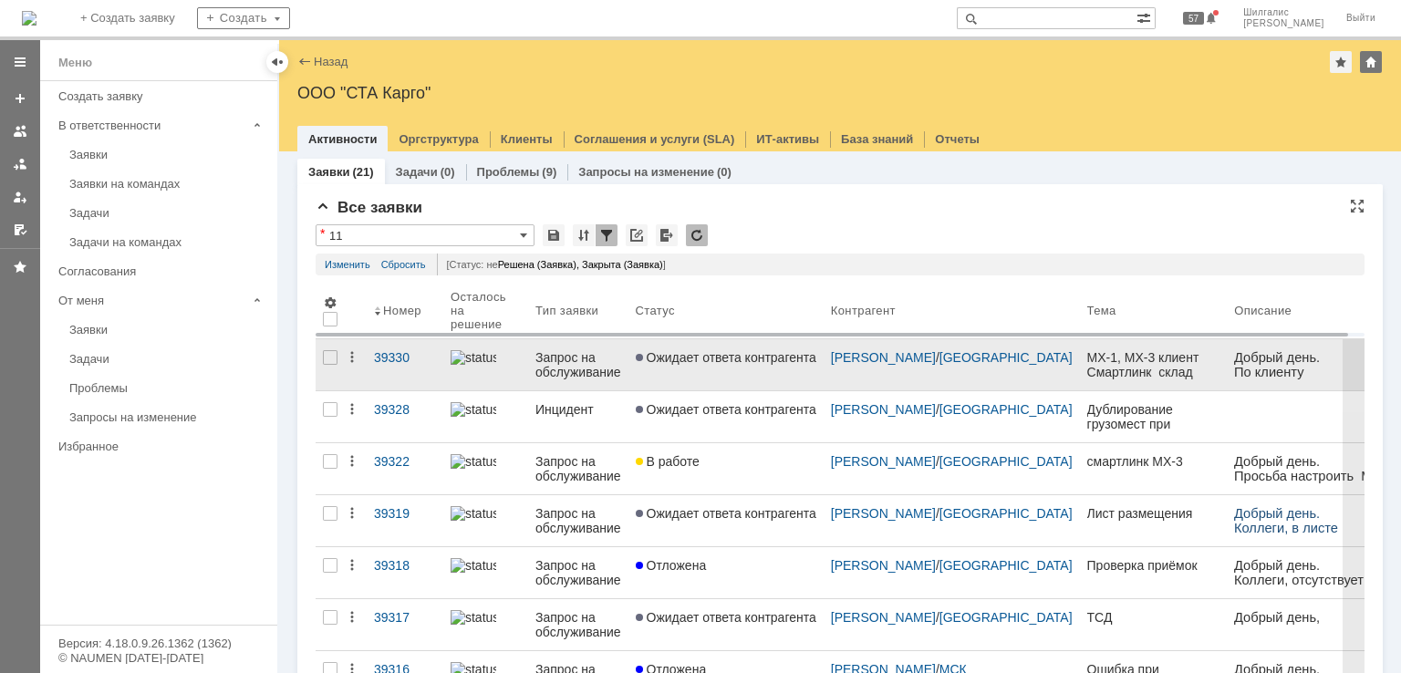
click at [674, 369] on link "Ожидает ответа контрагента" at bounding box center [726, 364] width 195 height 51
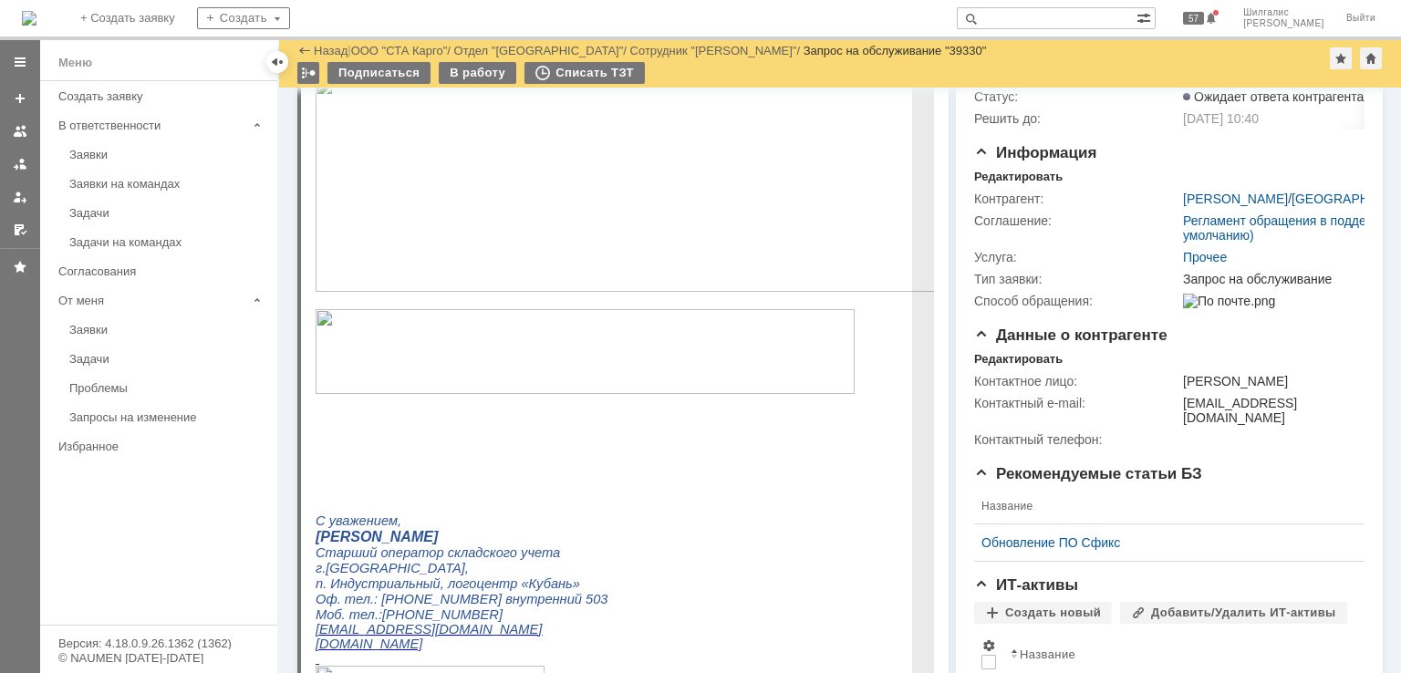
scroll to position [52, 0]
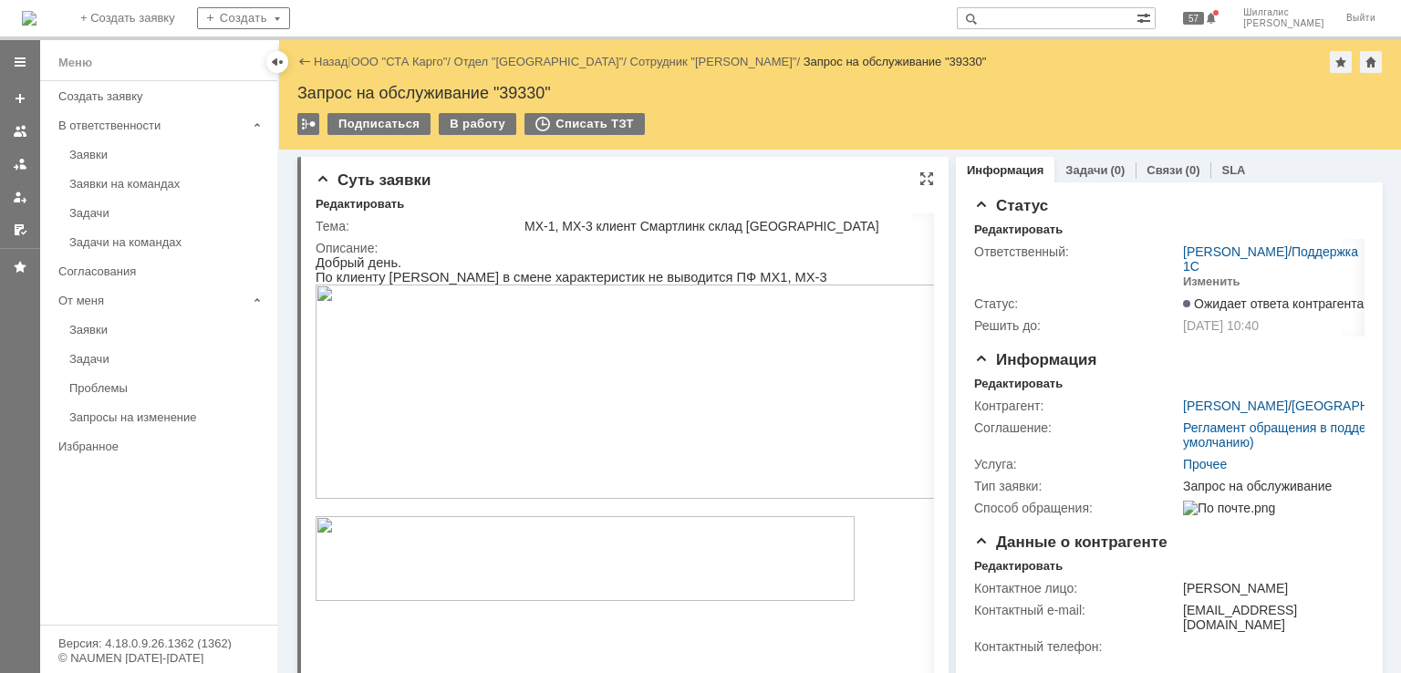
click at [679, 183] on div "Суть заявки" at bounding box center [625, 181] width 619 height 18
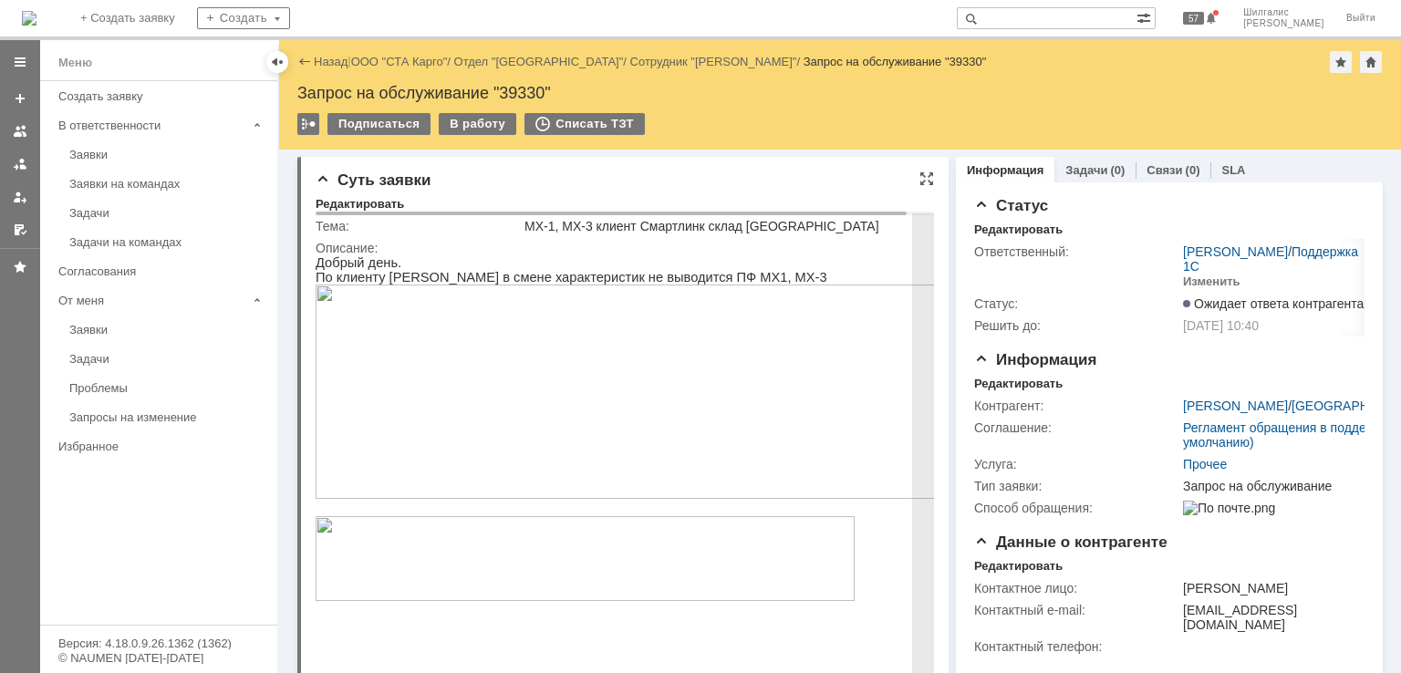
click at [540, 434] on img at bounding box center [635, 392] width 639 height 214
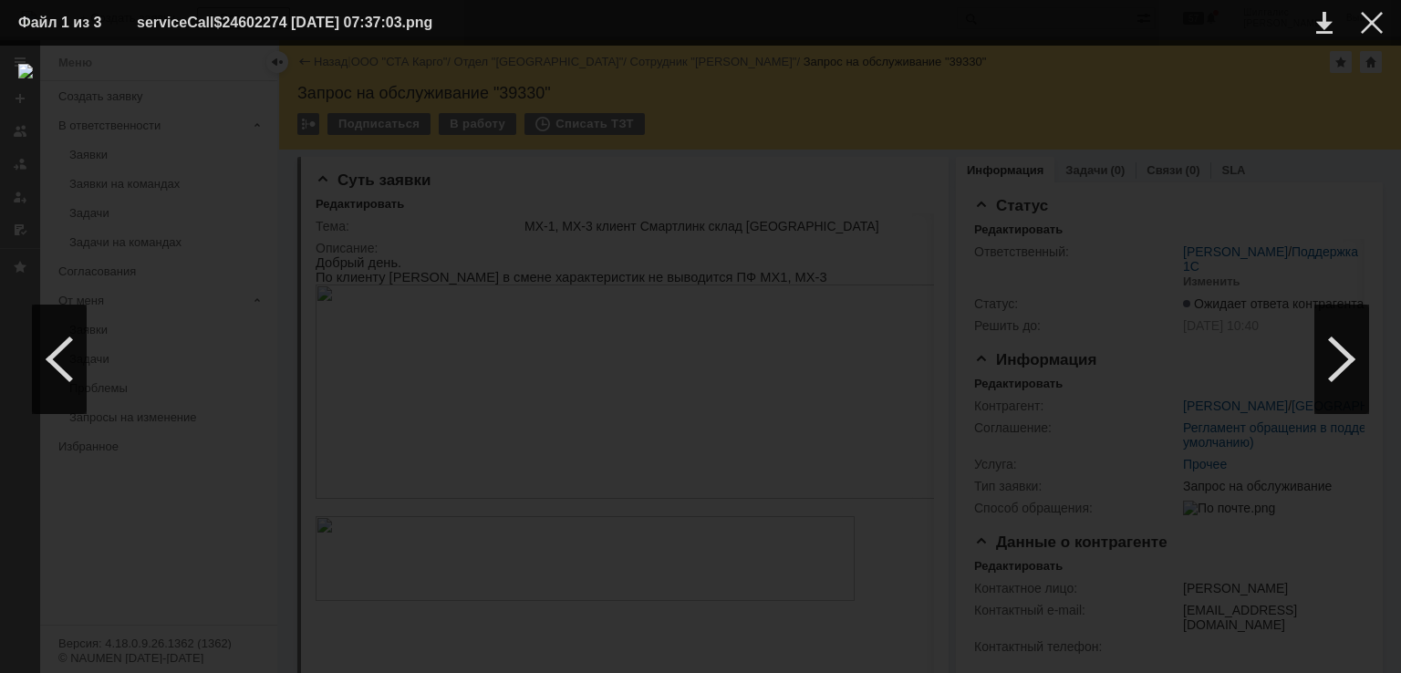
click at [1034, 97] on div at bounding box center [700, 359] width 1365 height 591
click at [1386, 16] on table "Файл 1 из 3 serviceCall$24602274 22.08.2025 07:37:03.png" at bounding box center [700, 23] width 1401 height 46
click at [1373, 22] on div at bounding box center [1372, 23] width 22 height 22
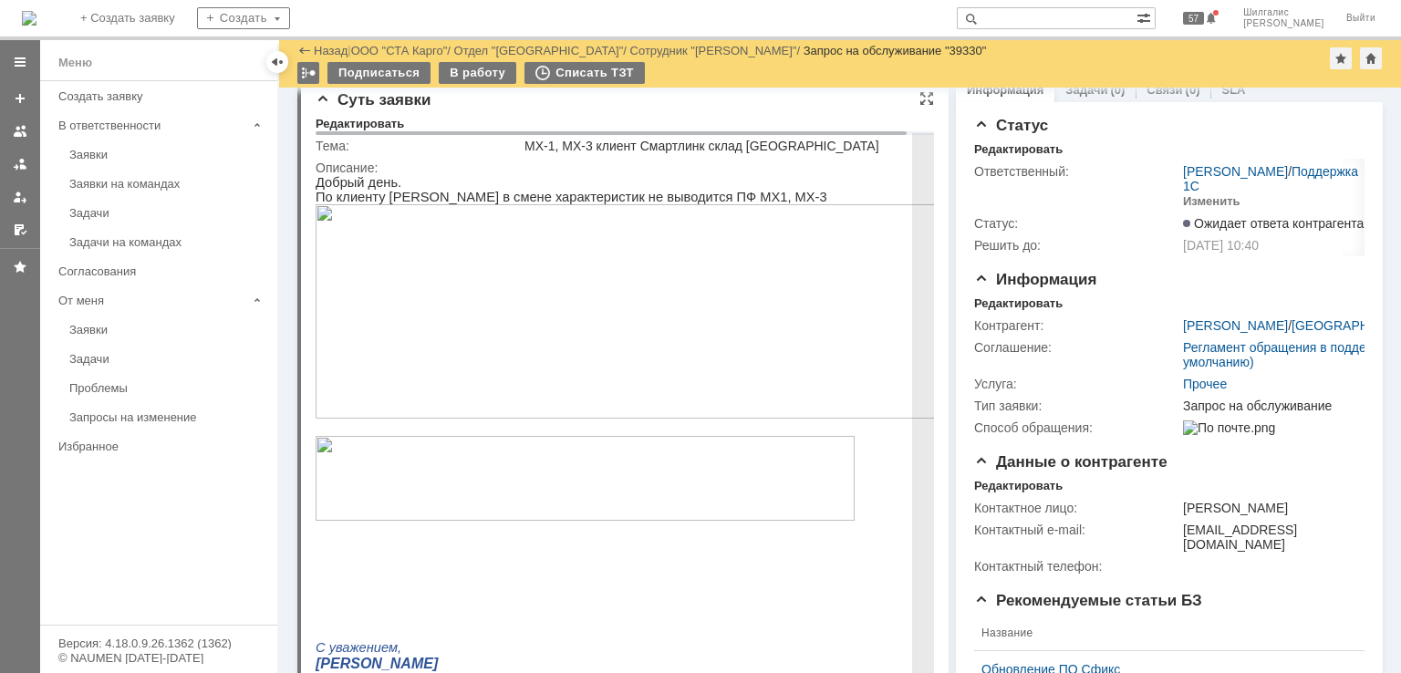
scroll to position [0, 0]
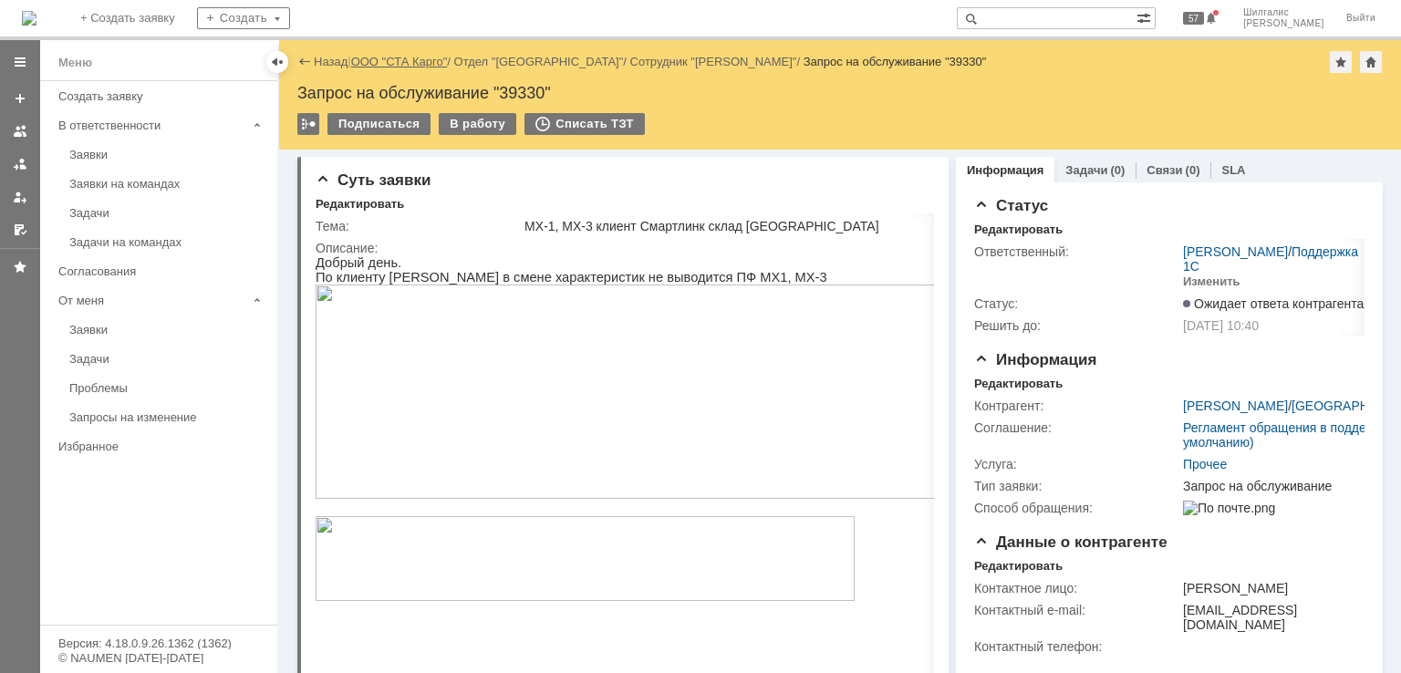
click at [404, 56] on link "ООО "СТА Карго"" at bounding box center [399, 62] width 97 height 14
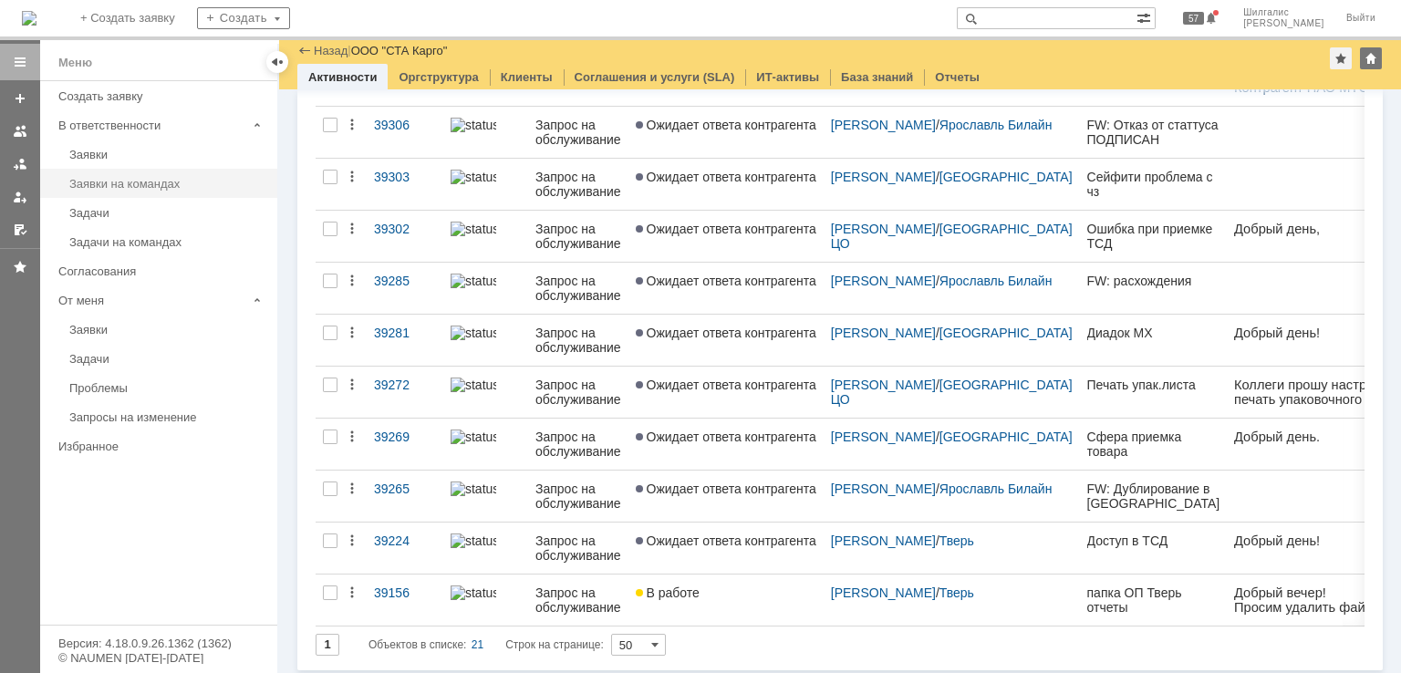
click at [160, 187] on div "Заявки на командах" at bounding box center [167, 184] width 197 height 14
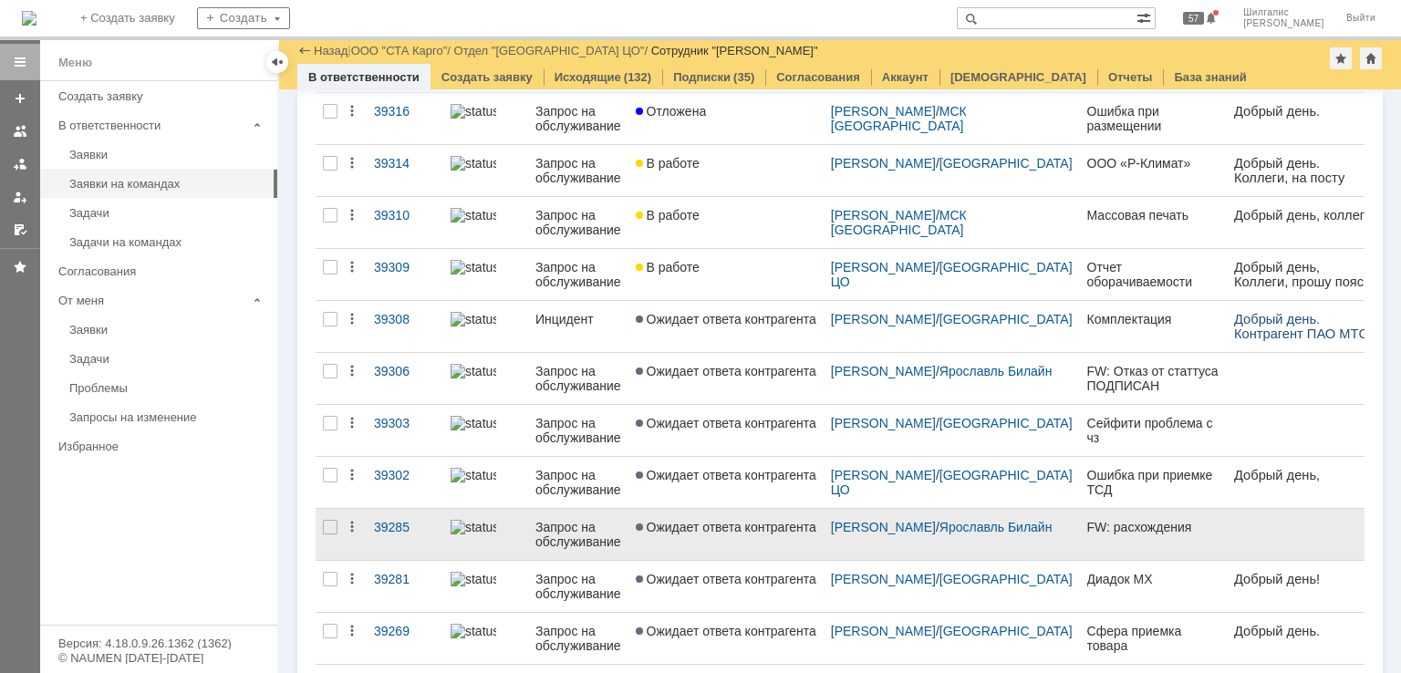
scroll to position [262, 0]
